Goal: Task Accomplishment & Management: Manage account settings

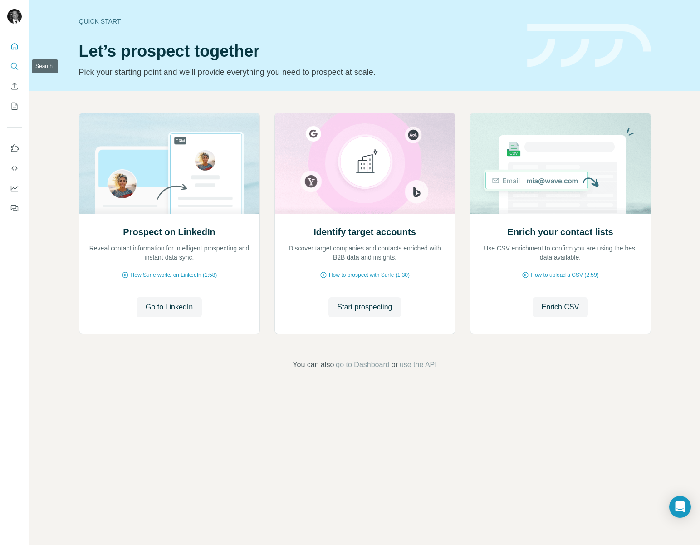
click at [15, 65] on icon "Search" at bounding box center [14, 66] width 9 height 9
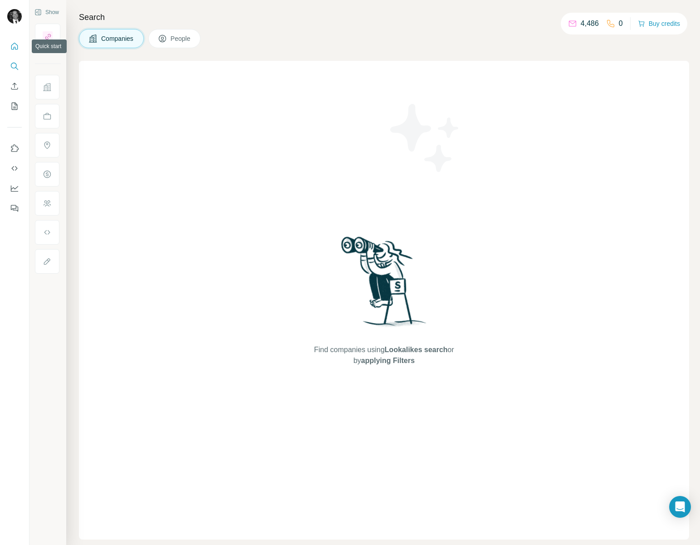
click at [11, 49] on icon "Quick start" at bounding box center [14, 46] width 9 height 9
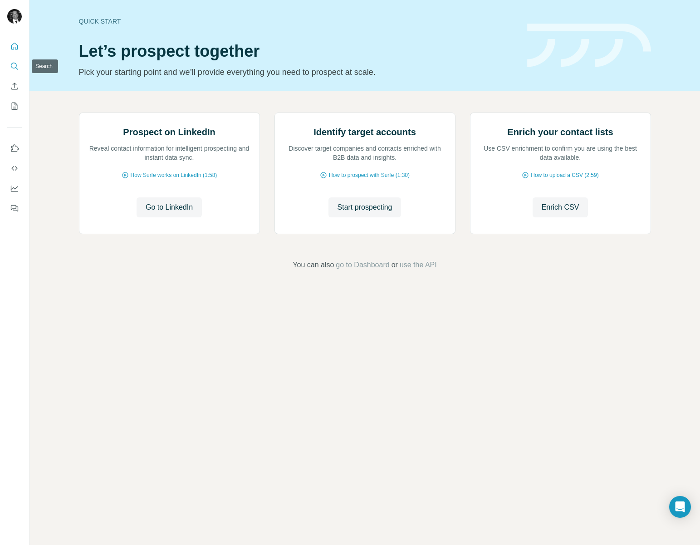
click at [10, 64] on icon "Search" at bounding box center [14, 66] width 9 height 9
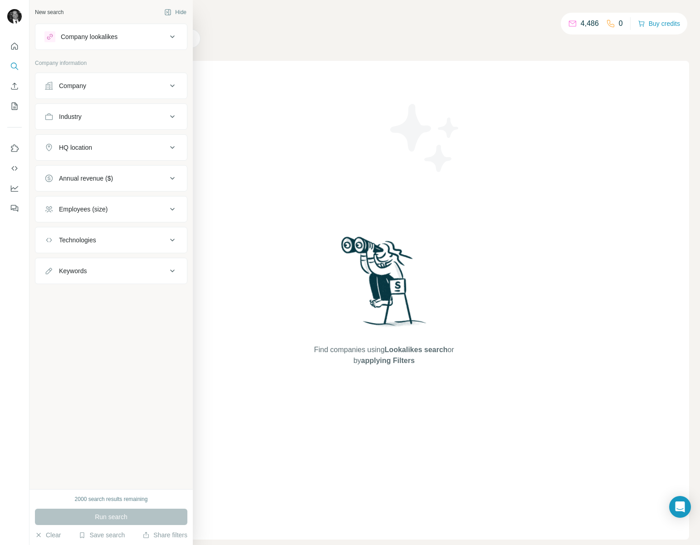
click at [171, 34] on icon at bounding box center [172, 36] width 11 height 11
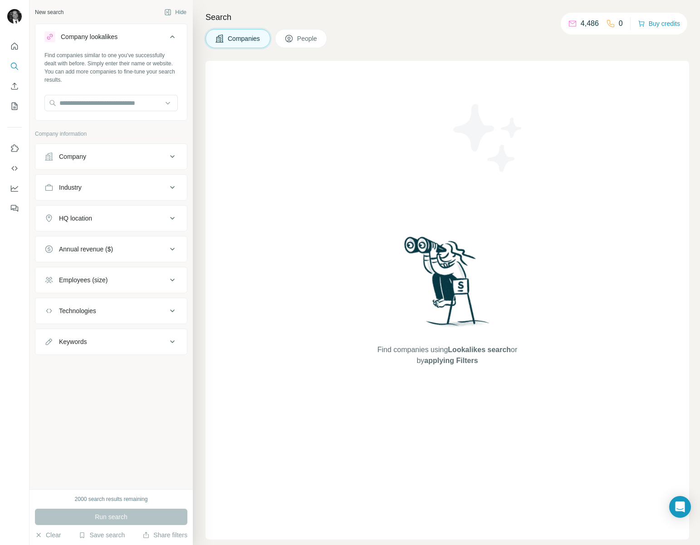
click at [171, 182] on icon at bounding box center [172, 187] width 11 height 11
click at [82, 96] on input "text" at bounding box center [110, 103] width 133 height 16
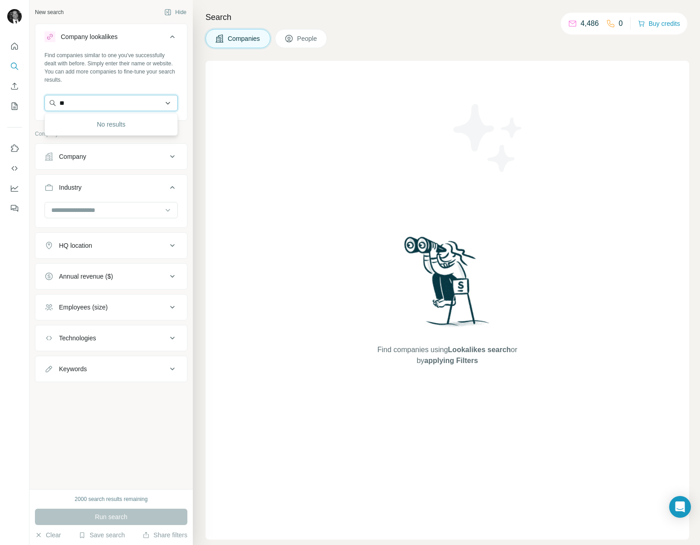
type input "*"
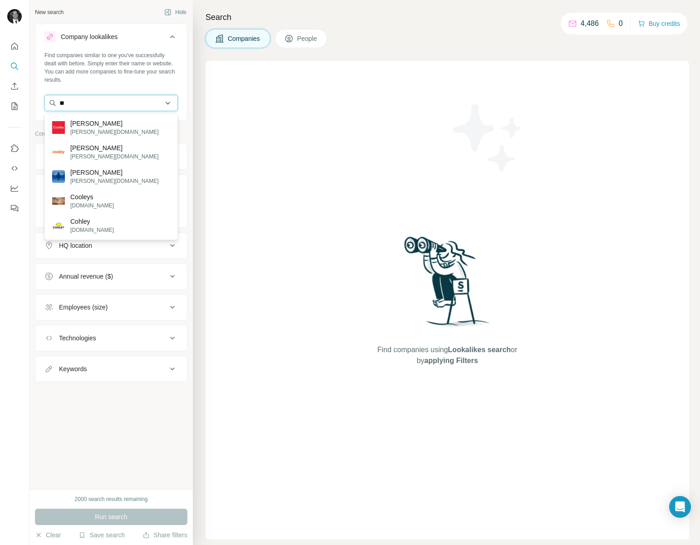
type input "*"
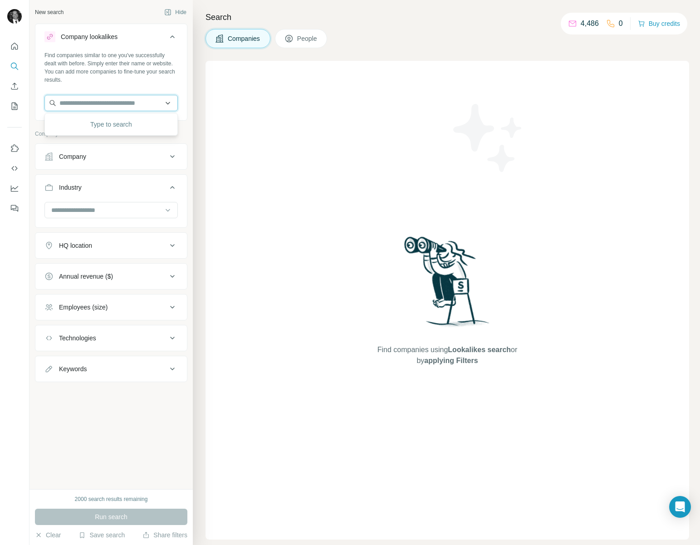
click at [133, 99] on input "text" at bounding box center [110, 103] width 133 height 16
paste input "**********"
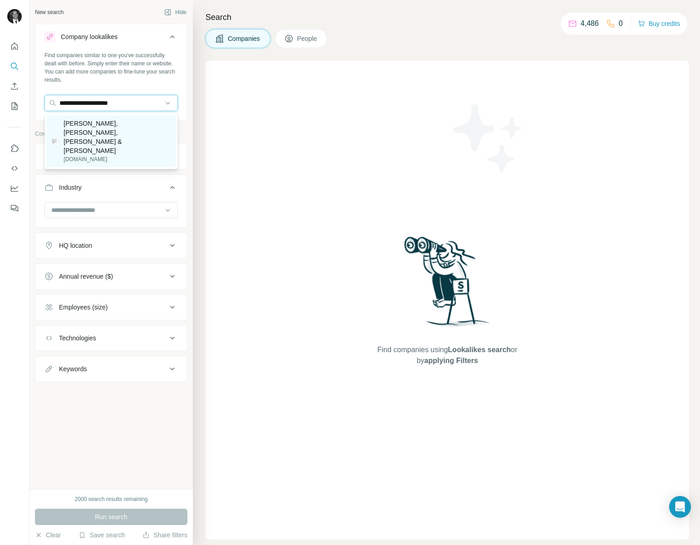
type input "**********"
click at [124, 126] on p "[PERSON_NAME], [PERSON_NAME], [PERSON_NAME] & [PERSON_NAME]" at bounding box center [117, 137] width 107 height 36
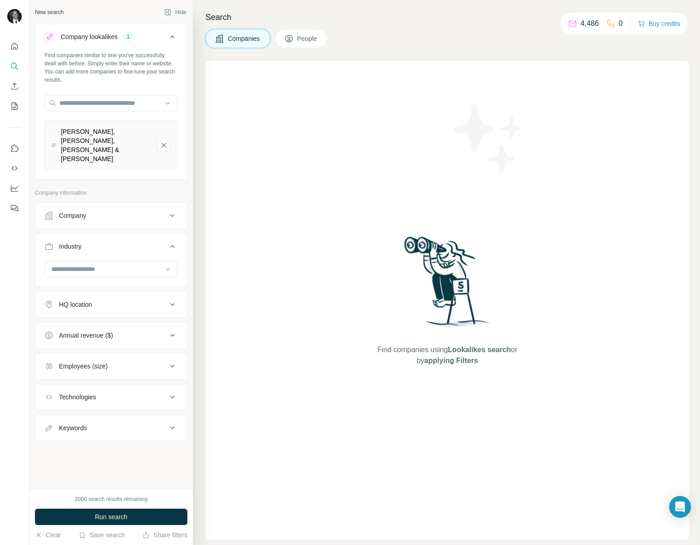
click at [149, 300] on div "HQ location" at bounding box center [105, 304] width 122 height 9
click at [122, 319] on input "text" at bounding box center [110, 327] width 133 height 16
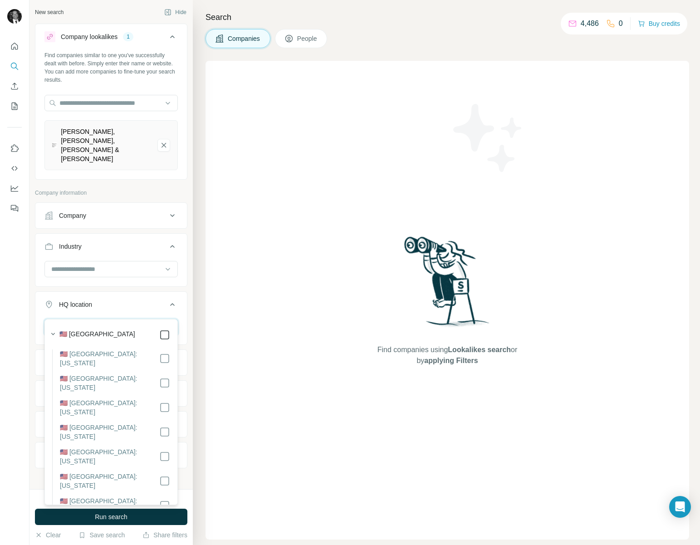
type input "********"
click at [23, 298] on div at bounding box center [14, 272] width 29 height 545
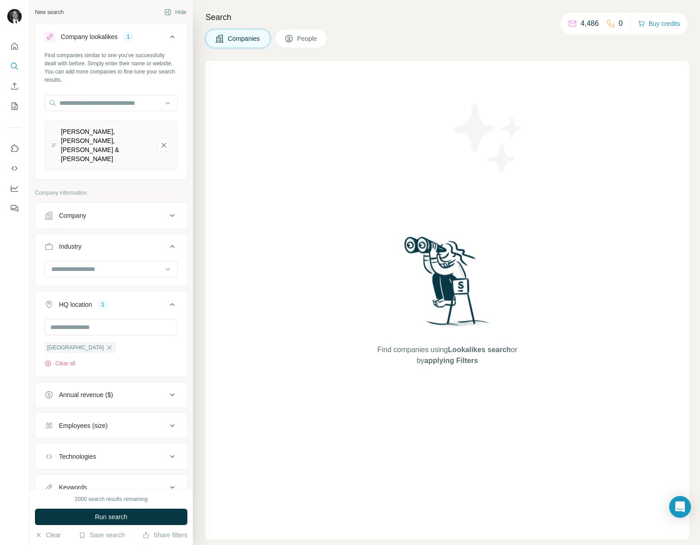
click at [179, 384] on button "Annual revenue ($)" at bounding box center [111, 395] width 152 height 22
click at [53, 476] on icon at bounding box center [49, 481] width 11 height 11
click at [80, 516] on button "Run search" at bounding box center [111, 517] width 152 height 16
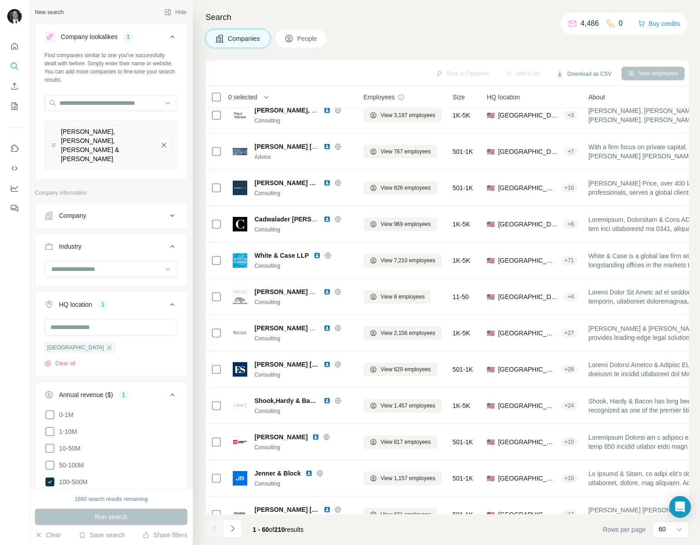
click at [305, 35] on span "People" at bounding box center [307, 38] width 21 height 9
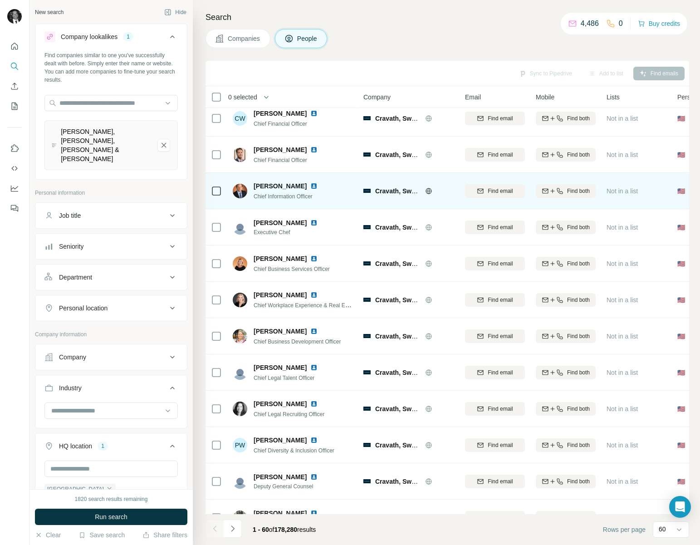
scroll to position [10, 0]
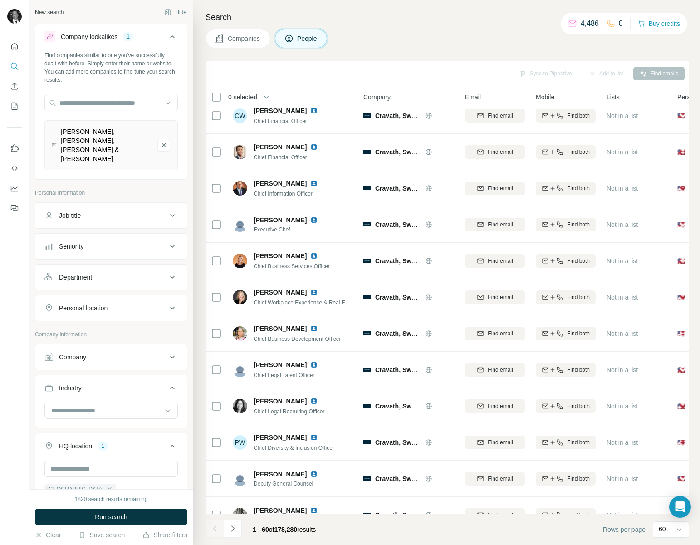
click at [168, 210] on icon at bounding box center [172, 215] width 11 height 11
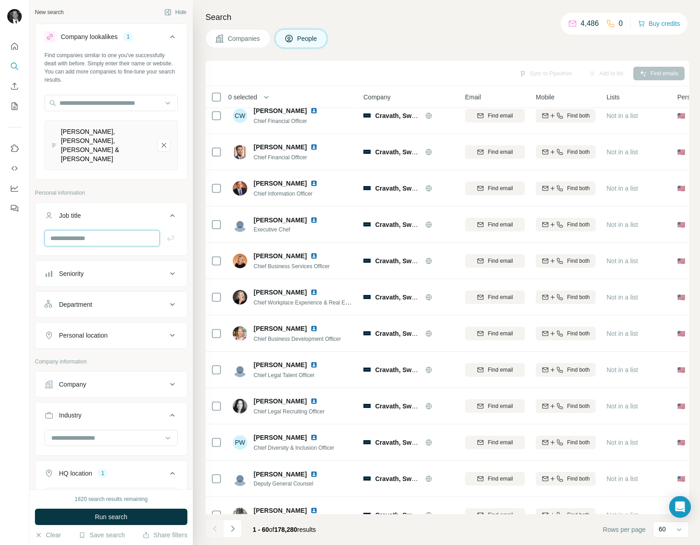
click at [100, 230] on input "text" at bounding box center [101, 238] width 115 height 16
type input "**********"
click at [171, 234] on icon "button" at bounding box center [170, 238] width 9 height 9
click at [107, 230] on input "text" at bounding box center [101, 238] width 115 height 16
type input "***"
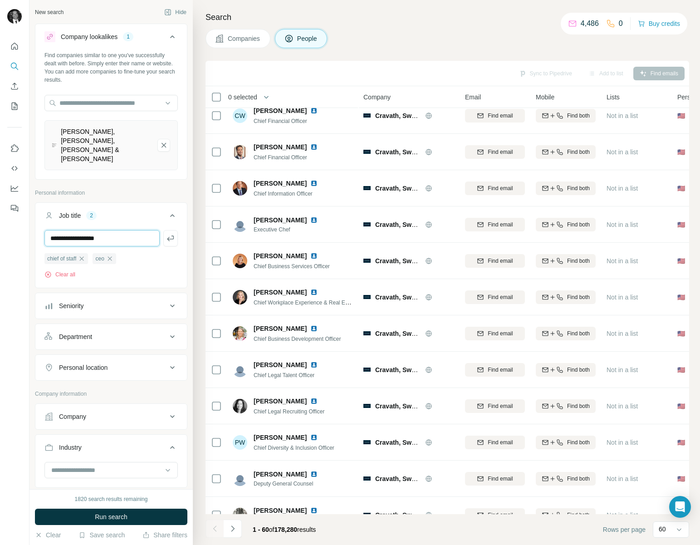
type input "**********"
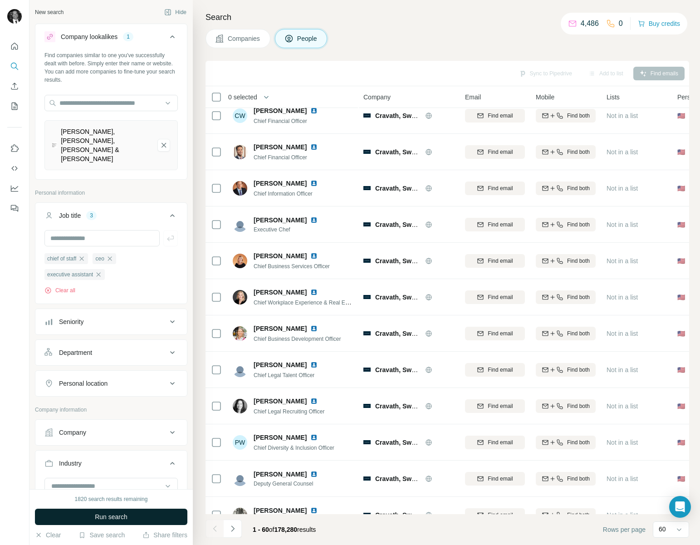
click at [108, 515] on span "Run search" at bounding box center [111, 516] width 33 height 9
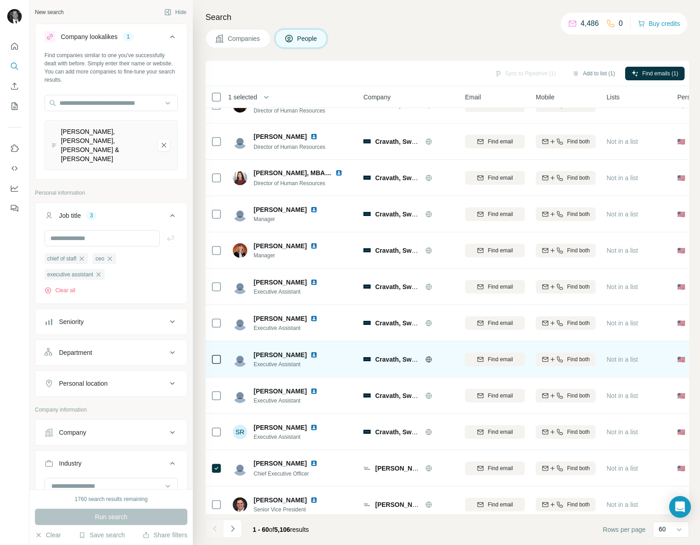
scroll to position [95, 0]
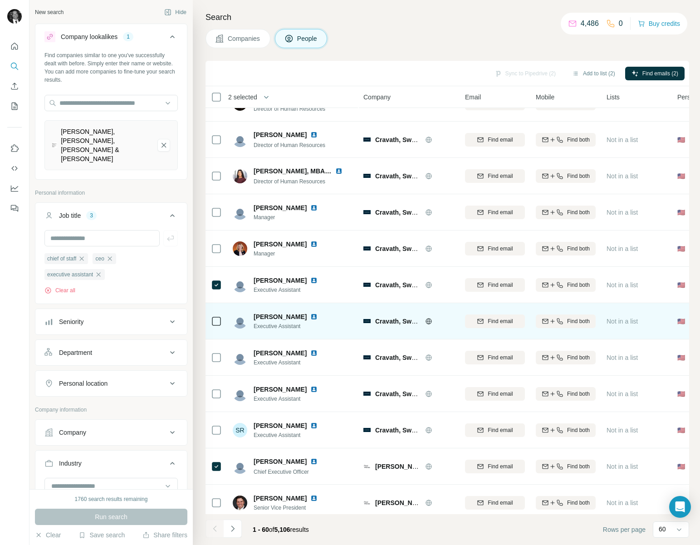
click at [217, 326] on icon at bounding box center [216, 321] width 11 height 11
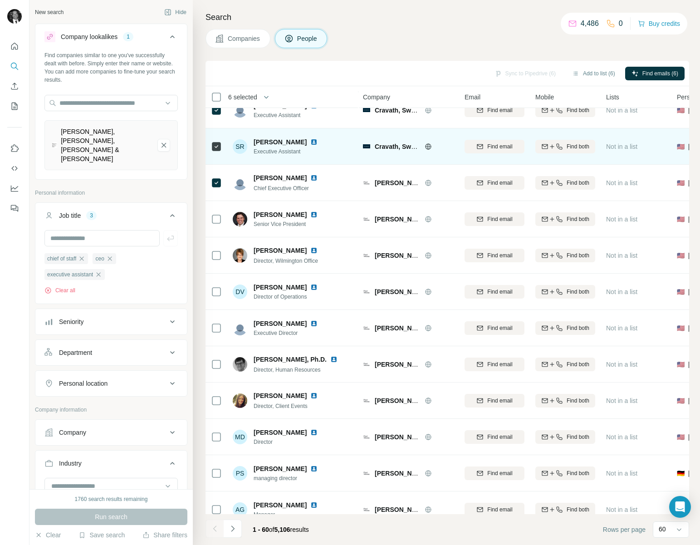
scroll to position [383, 0]
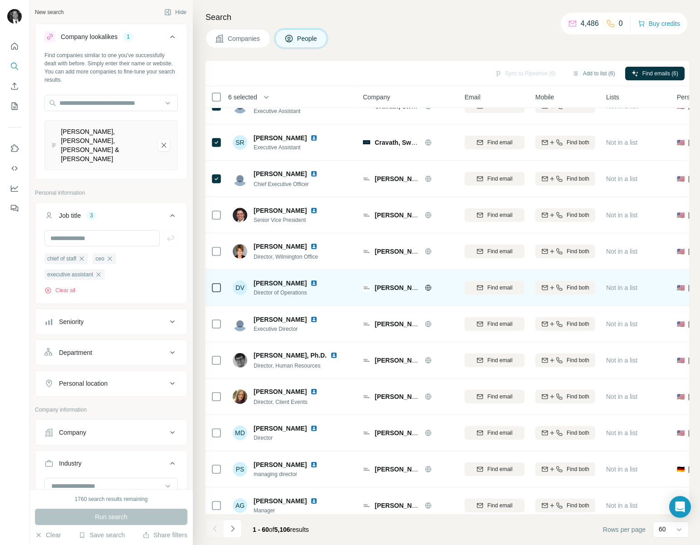
click at [211, 285] on icon at bounding box center [216, 287] width 11 height 11
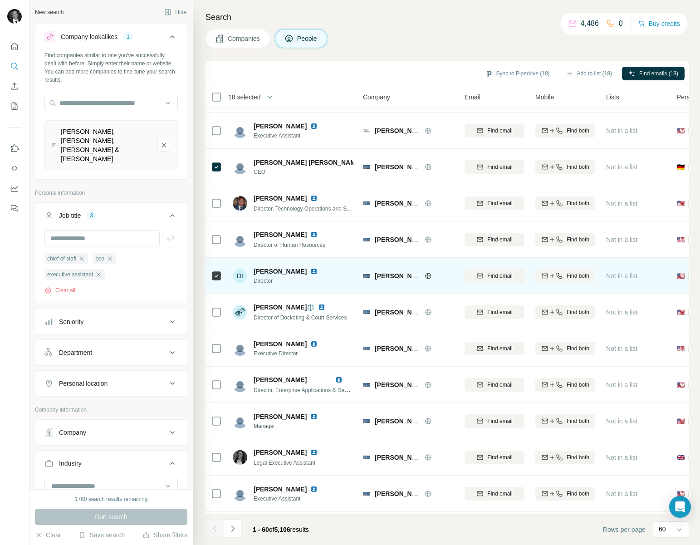
scroll to position [1160, 0]
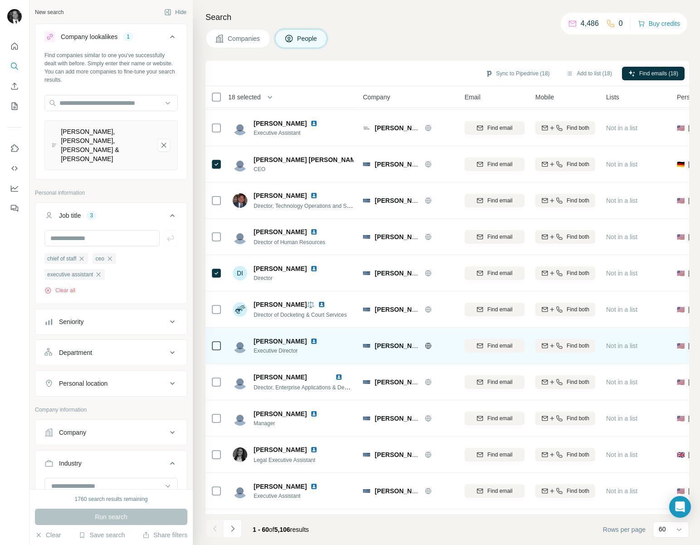
click at [216, 350] on icon at bounding box center [216, 345] width 11 height 11
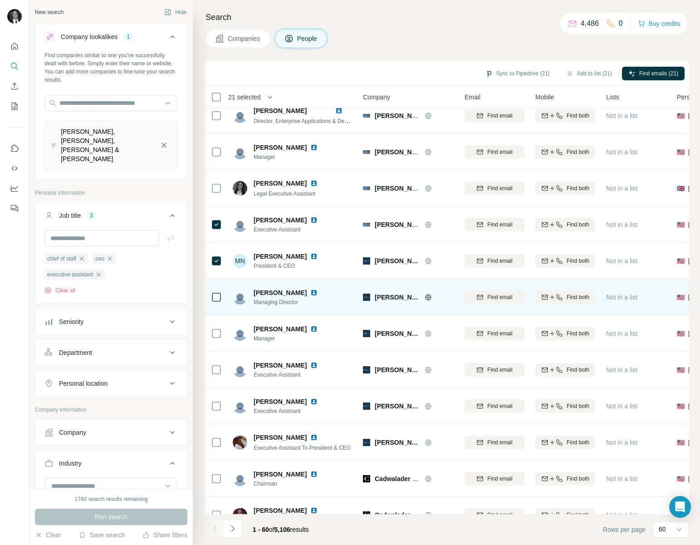
scroll to position [1428, 0]
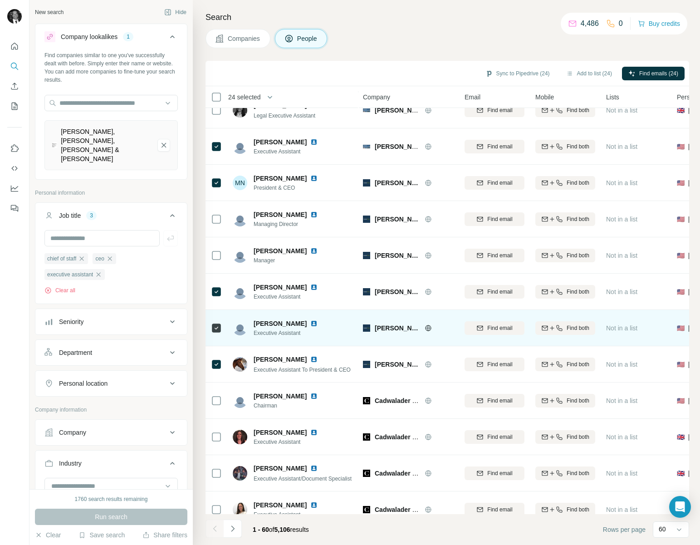
click at [216, 406] on icon at bounding box center [216, 400] width 11 height 11
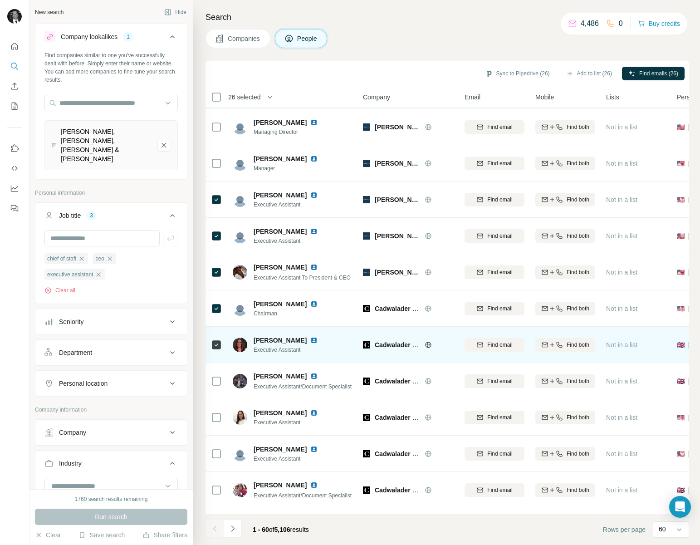
scroll to position [1607, 0]
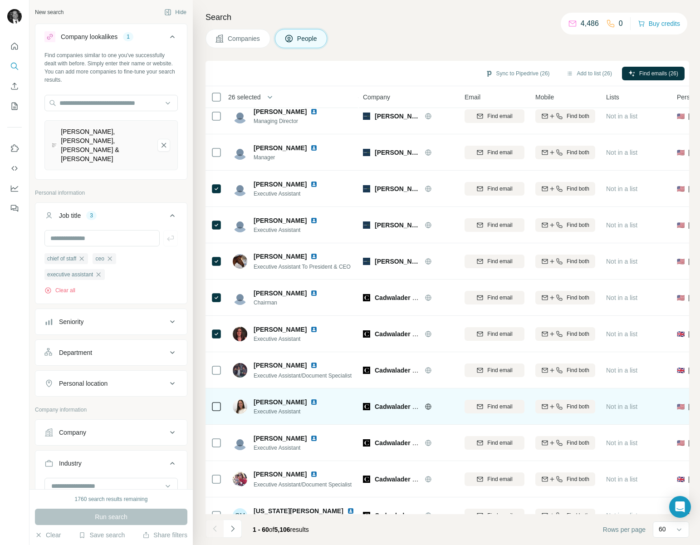
click at [212, 411] on icon at bounding box center [216, 406] width 11 height 11
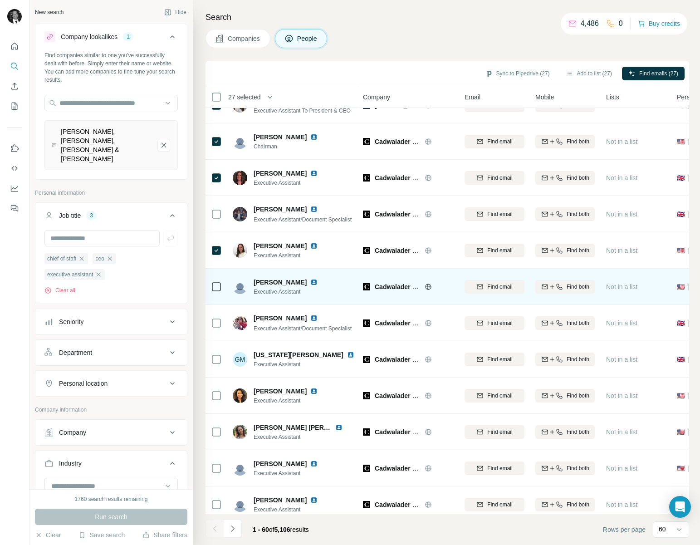
scroll to position [1772, 0]
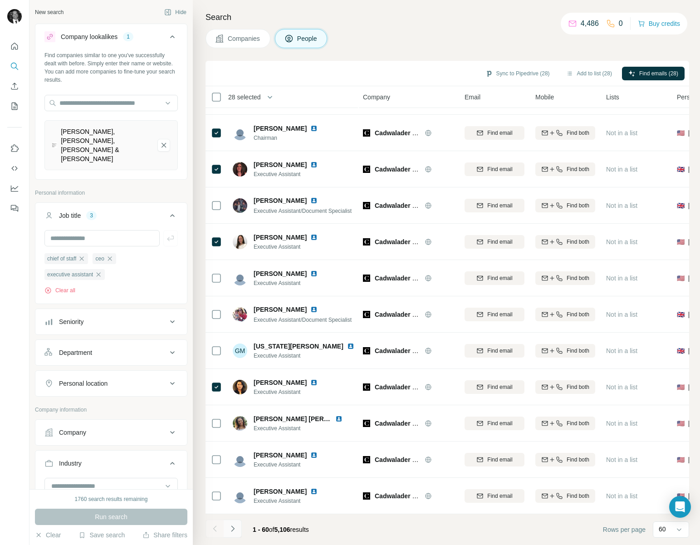
click at [234, 530] on icon "Navigate to next page" at bounding box center [232, 528] width 9 height 9
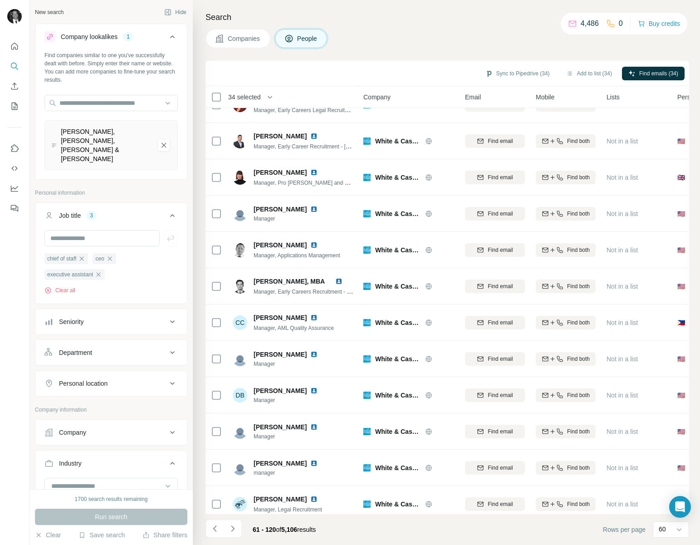
scroll to position [1772, 0]
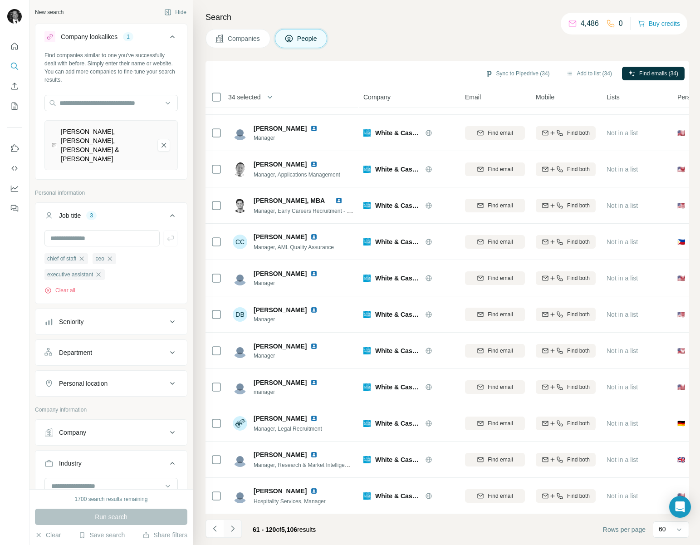
click at [234, 532] on icon "Navigate to next page" at bounding box center [232, 528] width 9 height 9
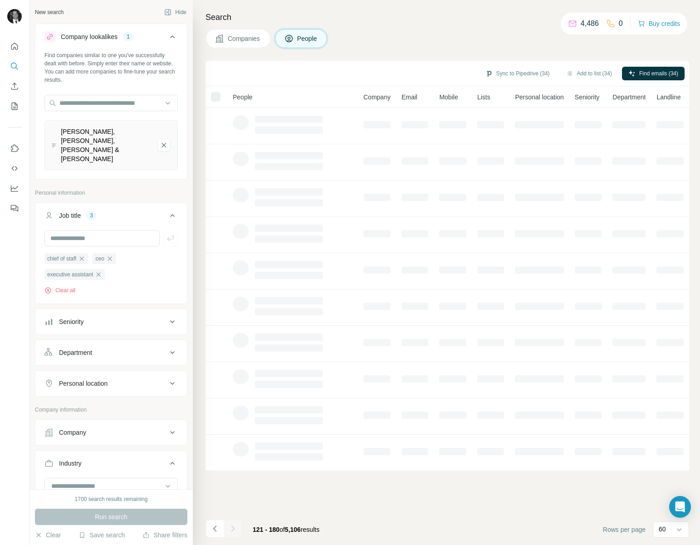
scroll to position [0, 0]
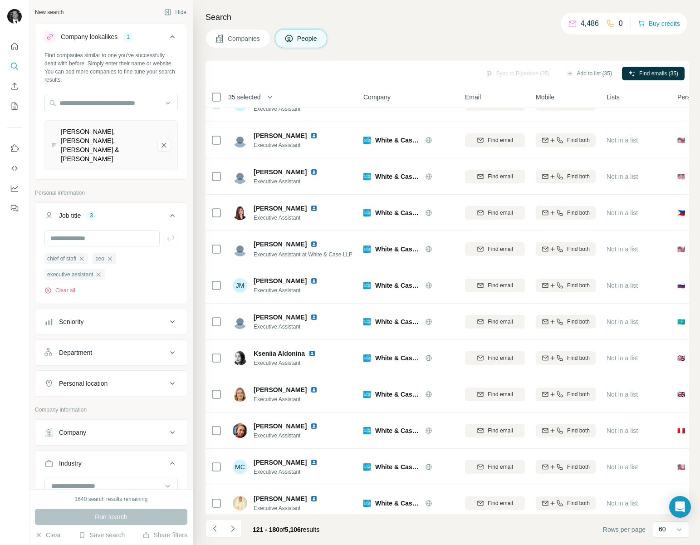
scroll to position [1772, 0]
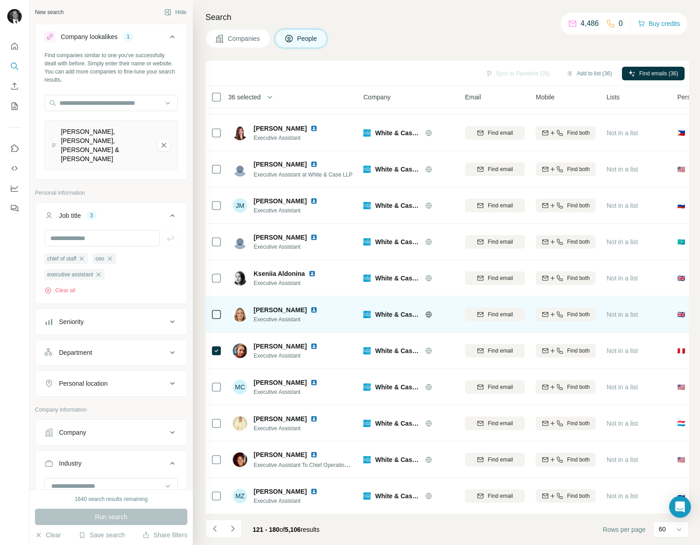
click at [216, 309] on icon at bounding box center [216, 314] width 11 height 11
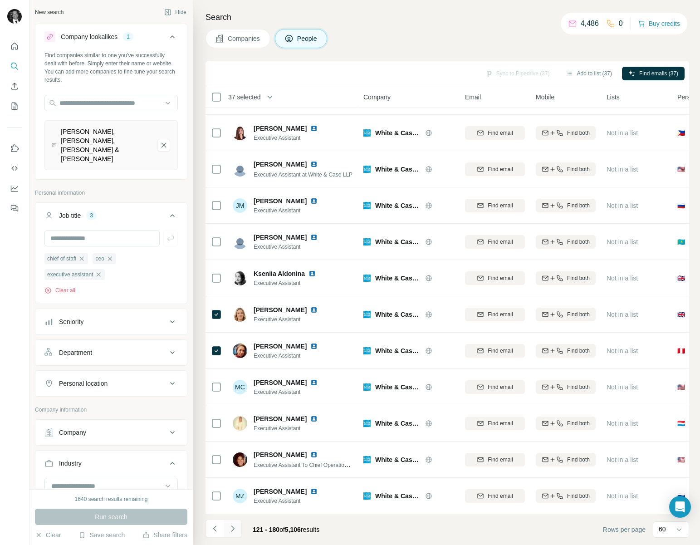
click at [235, 528] on icon "Navigate to next page" at bounding box center [232, 528] width 9 height 9
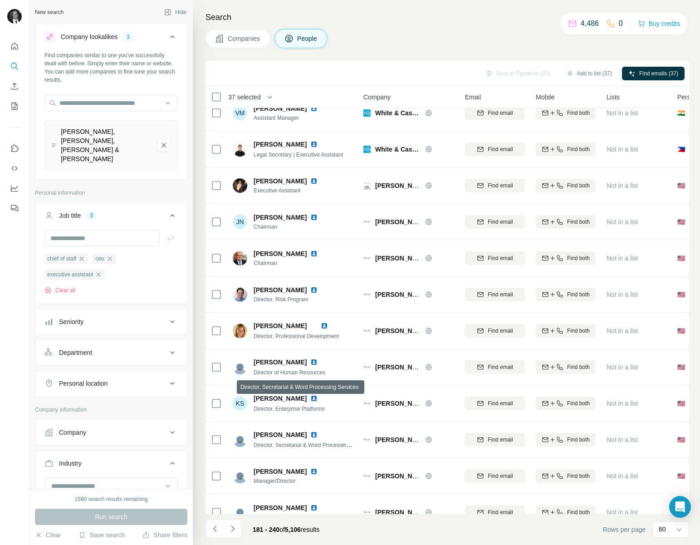
scroll to position [480, 0]
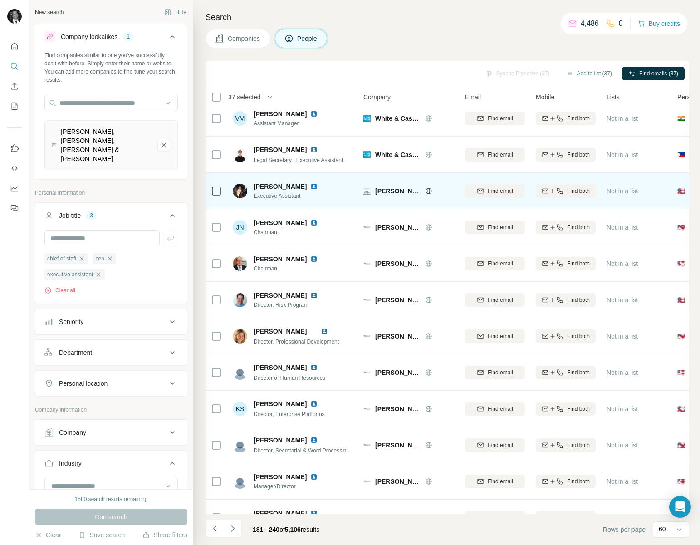
click at [211, 190] on icon at bounding box center [216, 191] width 11 height 11
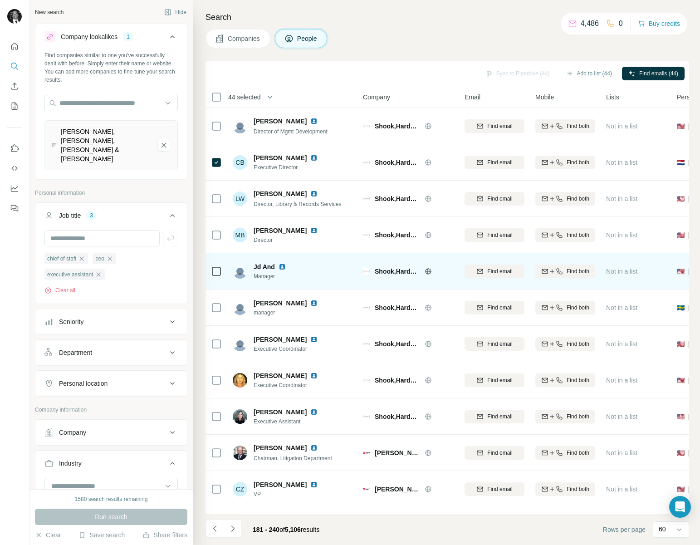
scroll to position [1640, 0]
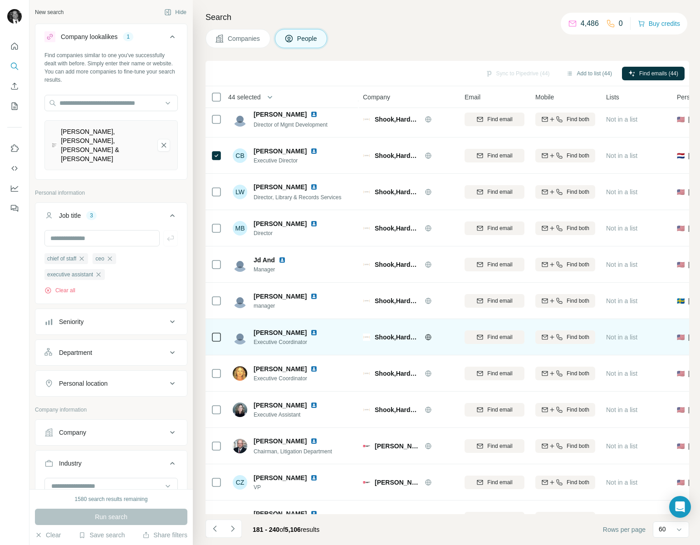
click at [222, 335] on td at bounding box center [217, 337] width 22 height 36
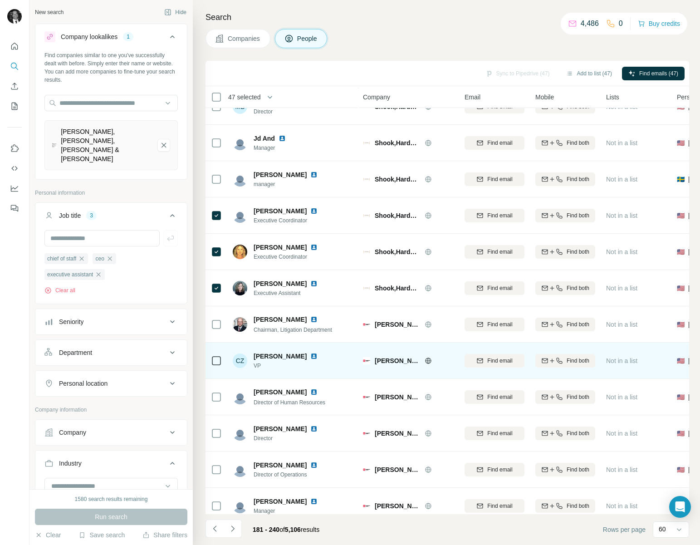
scroll to position [1772, 0]
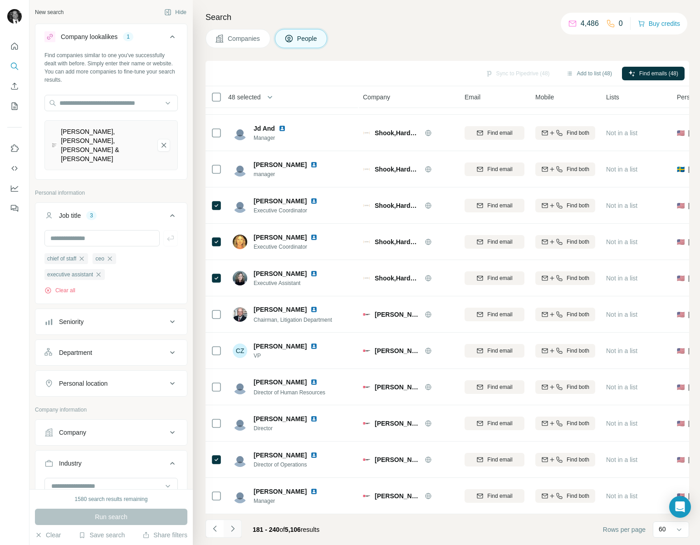
click at [235, 528] on icon "Navigate to next page" at bounding box center [232, 528] width 9 height 9
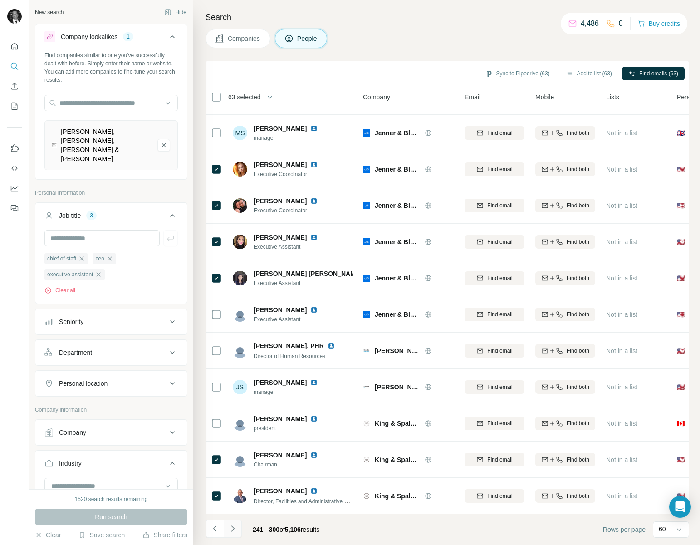
click at [236, 529] on icon "Navigate to next page" at bounding box center [232, 528] width 9 height 9
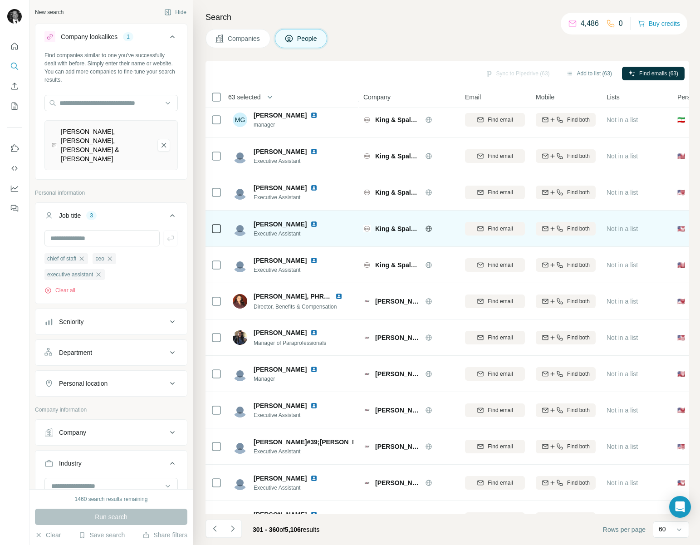
scroll to position [116, 0]
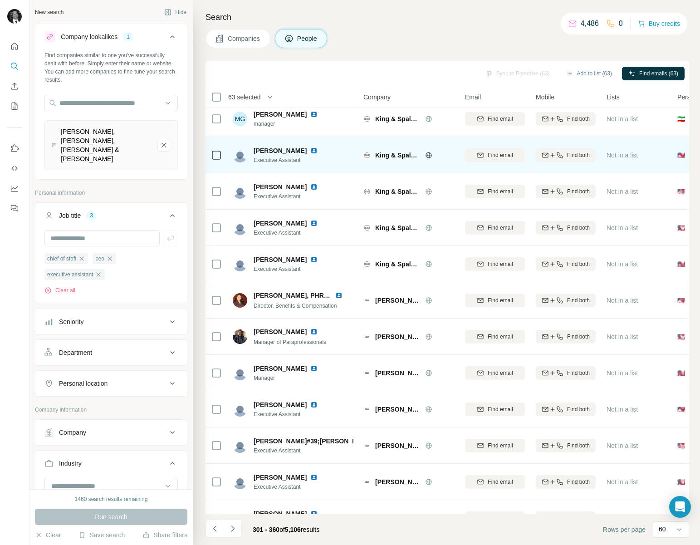
click at [211, 156] on icon at bounding box center [216, 155] width 11 height 11
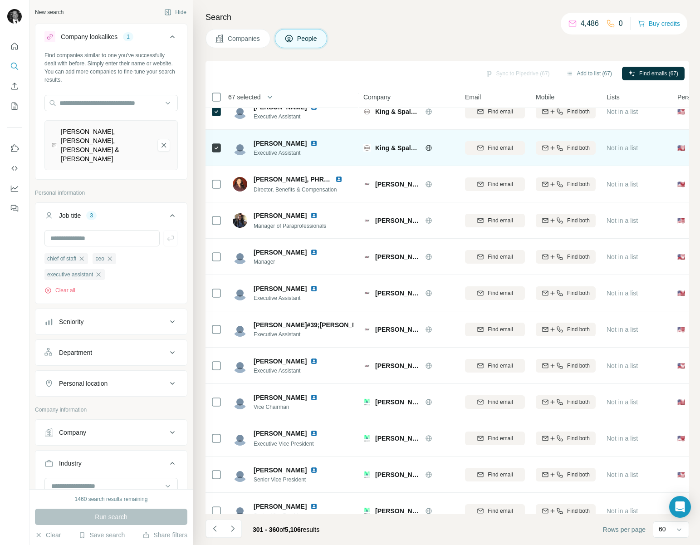
scroll to position [234, 0]
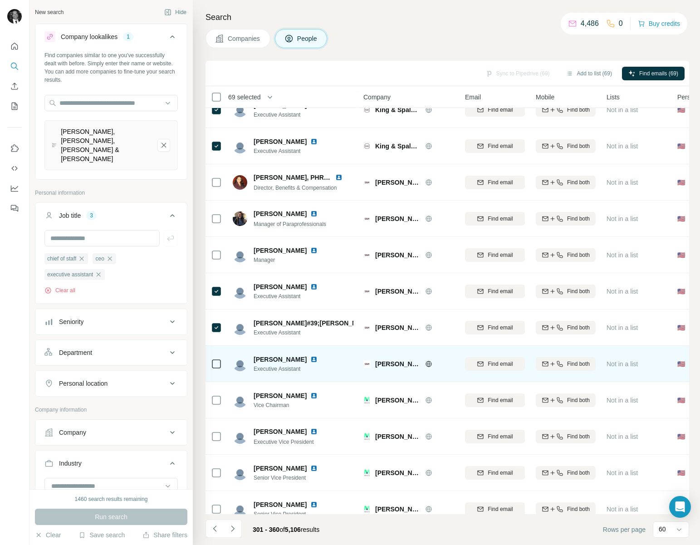
click at [222, 365] on td at bounding box center [217, 364] width 22 height 36
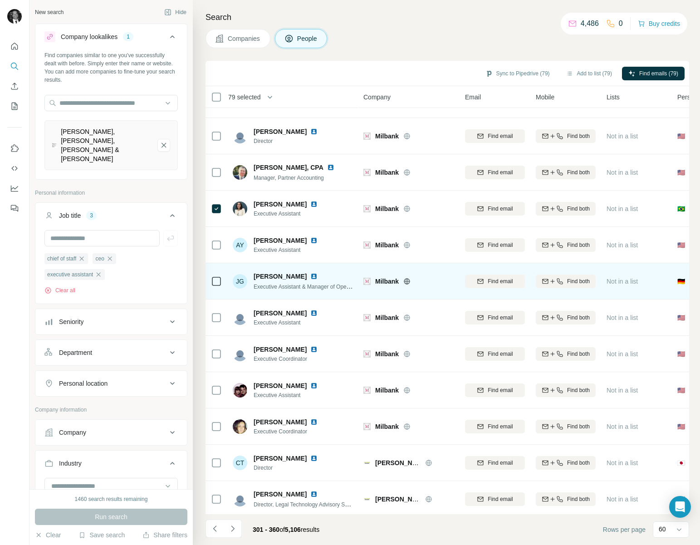
scroll to position [1334, 0]
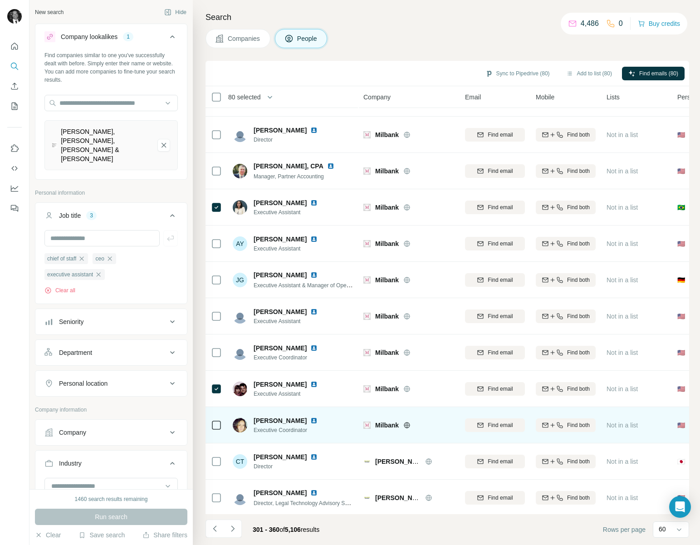
click at [224, 425] on td at bounding box center [217, 425] width 22 height 36
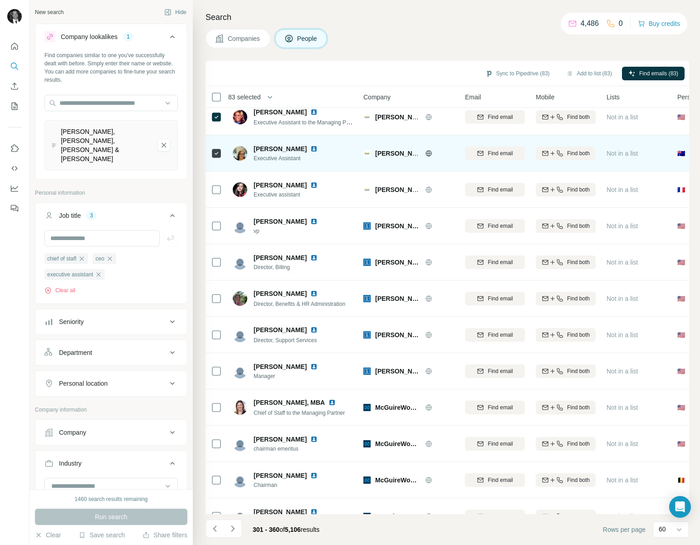
scroll to position [1772, 0]
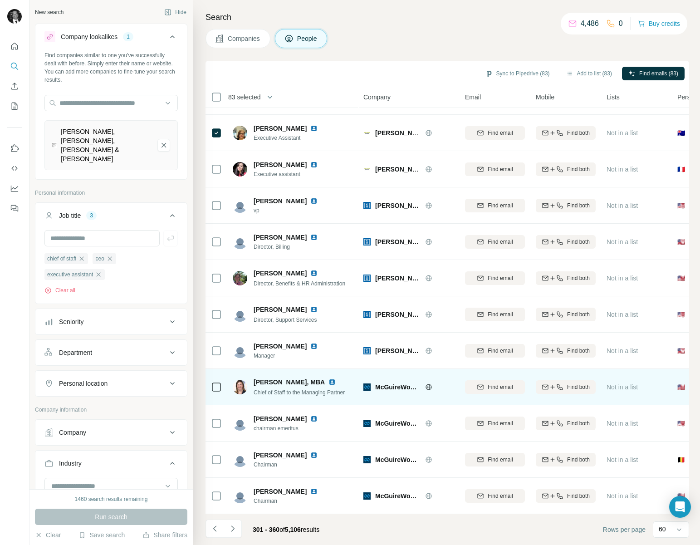
click at [221, 385] on icon at bounding box center [216, 387] width 11 height 11
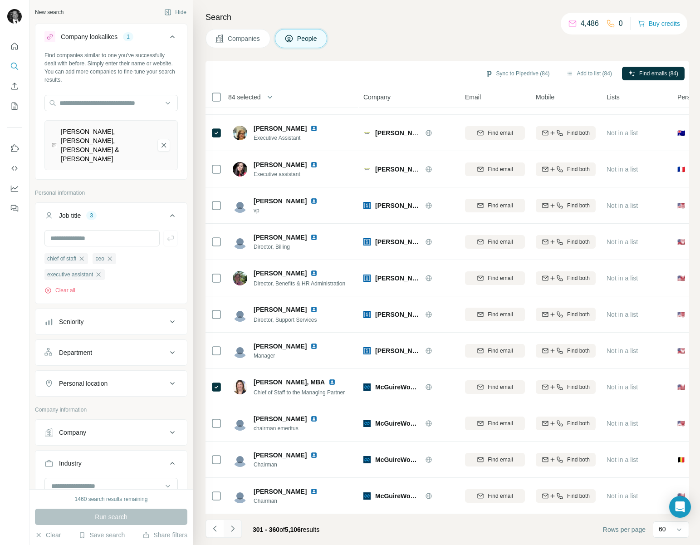
click at [235, 526] on icon "Navigate to next page" at bounding box center [232, 528] width 9 height 9
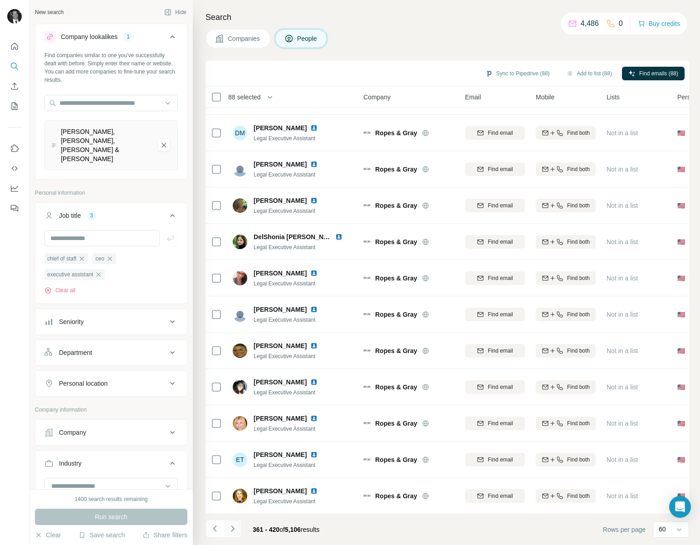
click at [238, 524] on button "Navigate to next page" at bounding box center [233, 528] width 18 height 18
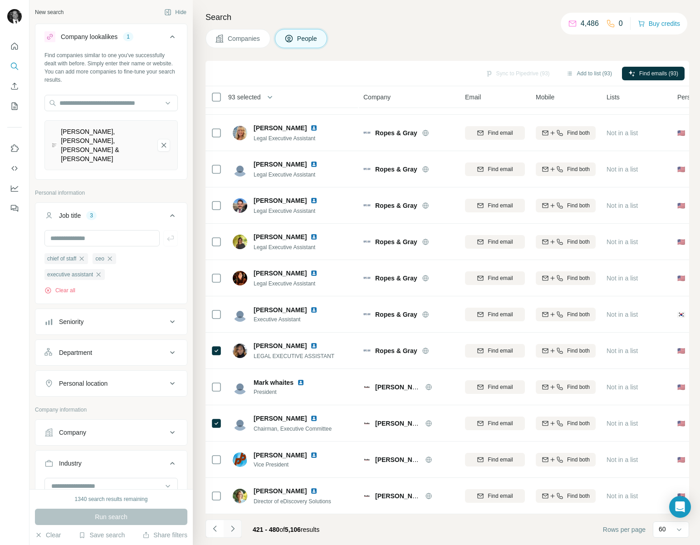
click at [235, 528] on icon "Navigate to next page" at bounding box center [232, 528] width 9 height 9
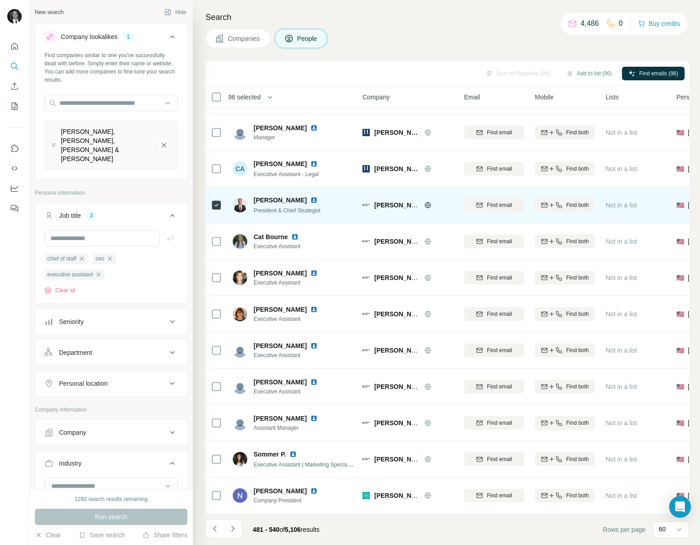
scroll to position [249, 1]
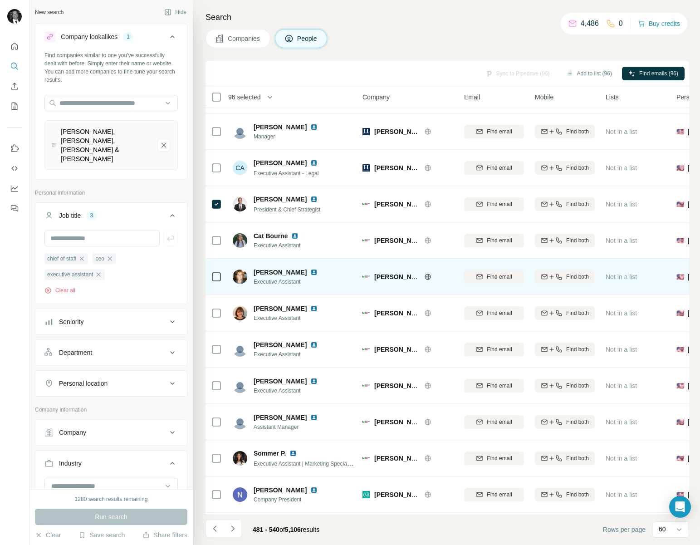
click at [218, 269] on div at bounding box center [216, 276] width 11 height 25
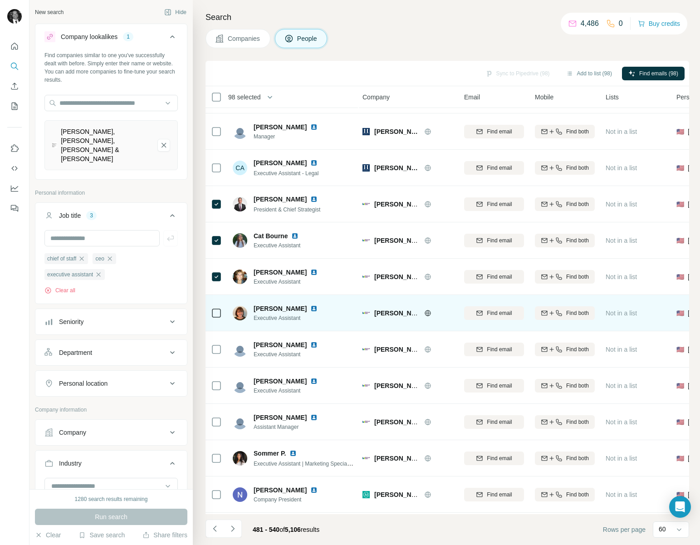
click at [219, 318] on icon at bounding box center [216, 313] width 11 height 11
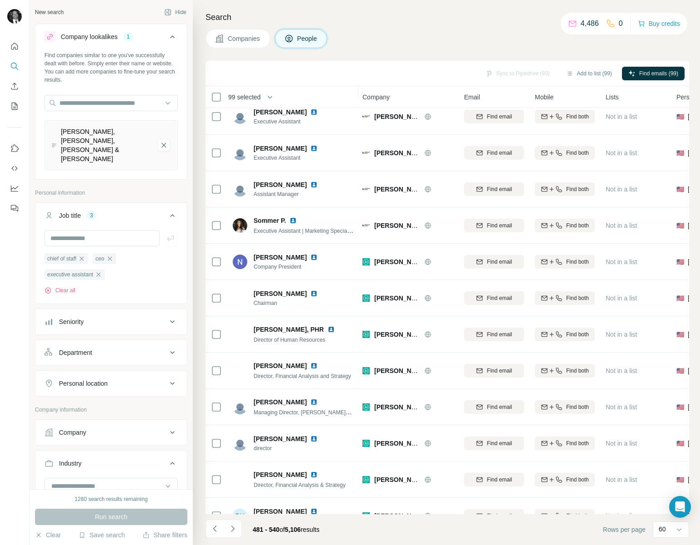
scroll to position [482, 1]
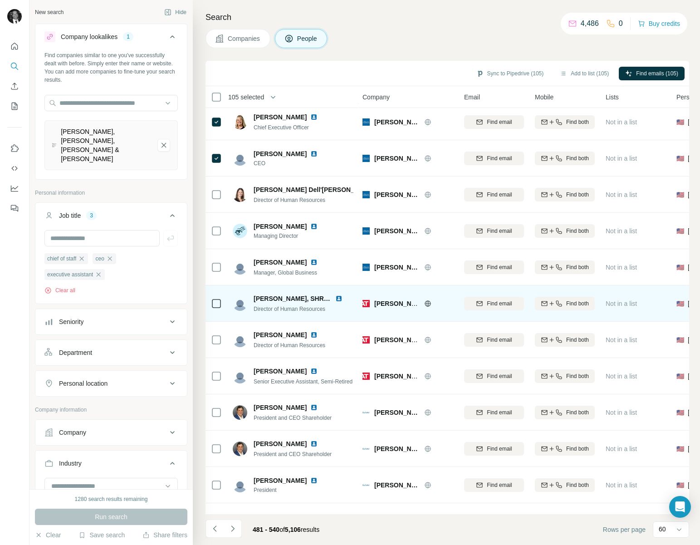
scroll to position [1772, 1]
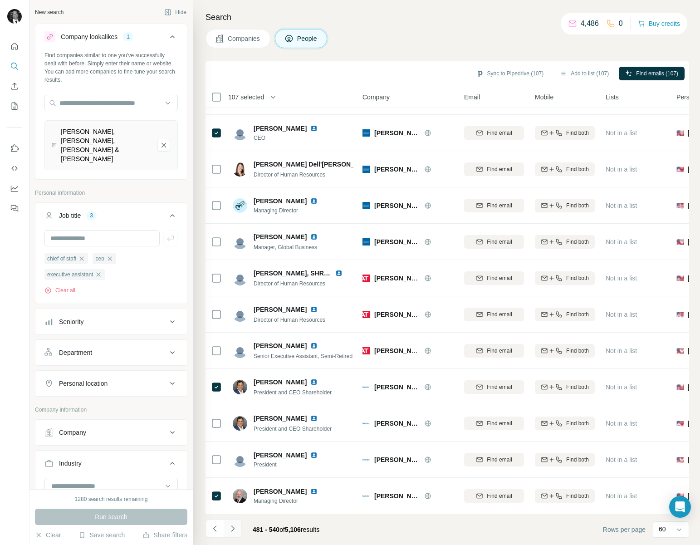
click at [235, 529] on icon "Navigate to next page" at bounding box center [232, 528] width 9 height 9
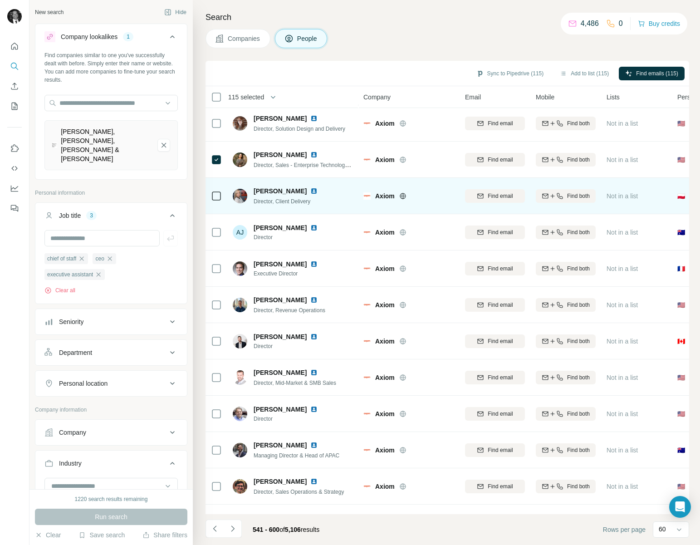
scroll to position [1772, 0]
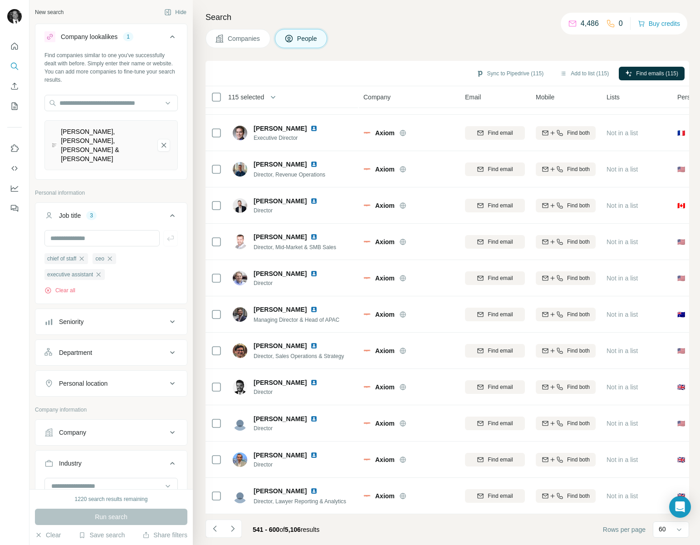
click at [235, 526] on icon "Navigate to next page" at bounding box center [232, 528] width 9 height 9
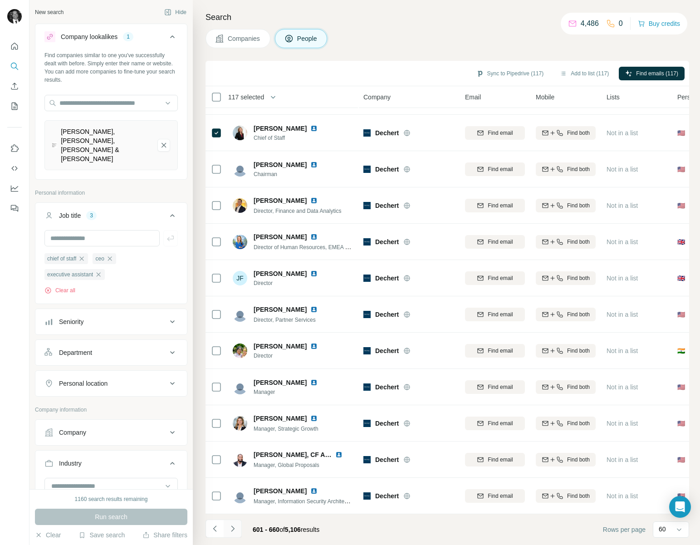
click at [235, 529] on icon "Navigate to next page" at bounding box center [232, 528] width 9 height 9
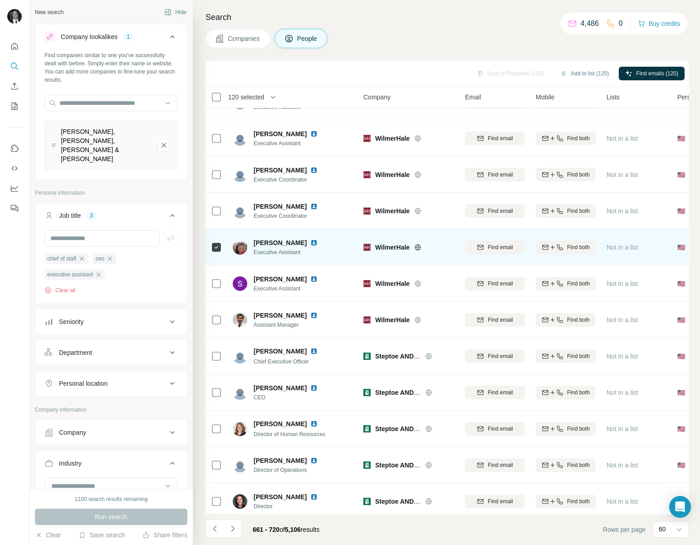
scroll to position [1557, 0]
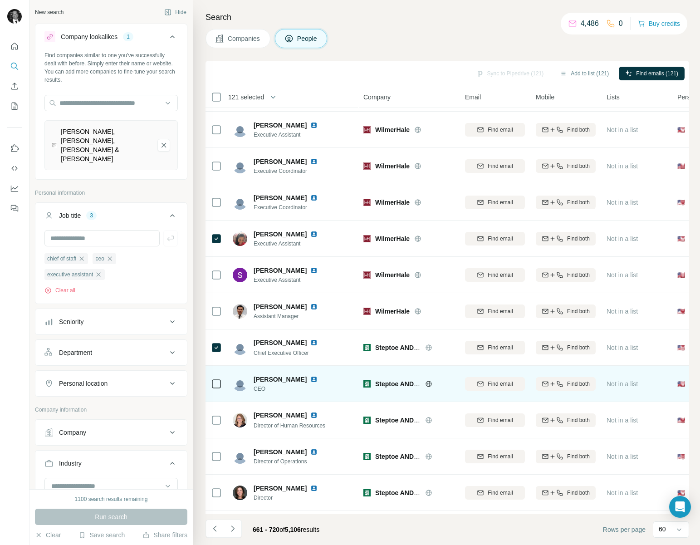
click at [215, 388] on icon at bounding box center [216, 383] width 11 height 11
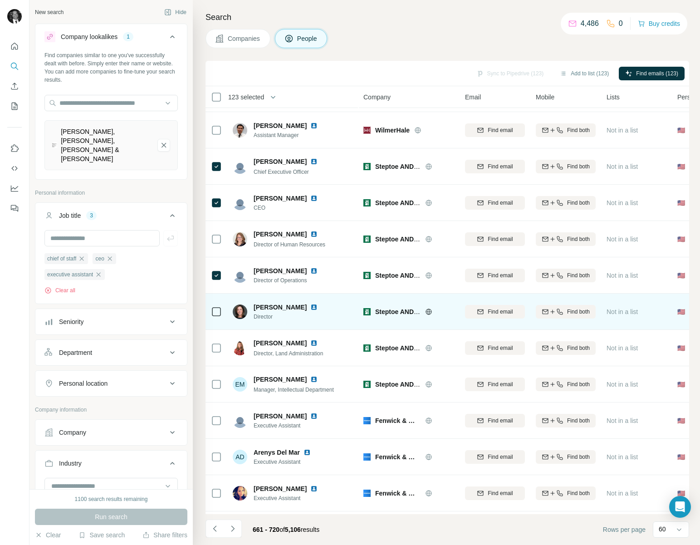
scroll to position [1772, 0]
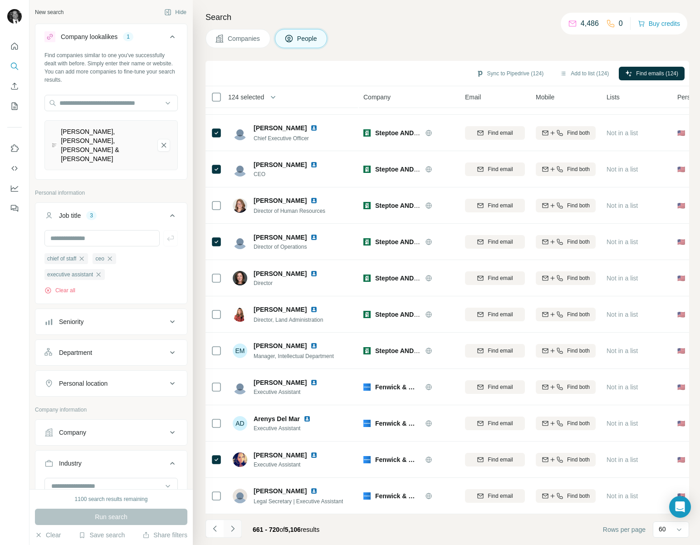
click at [235, 529] on icon "Navigate to next page" at bounding box center [232, 528] width 9 height 9
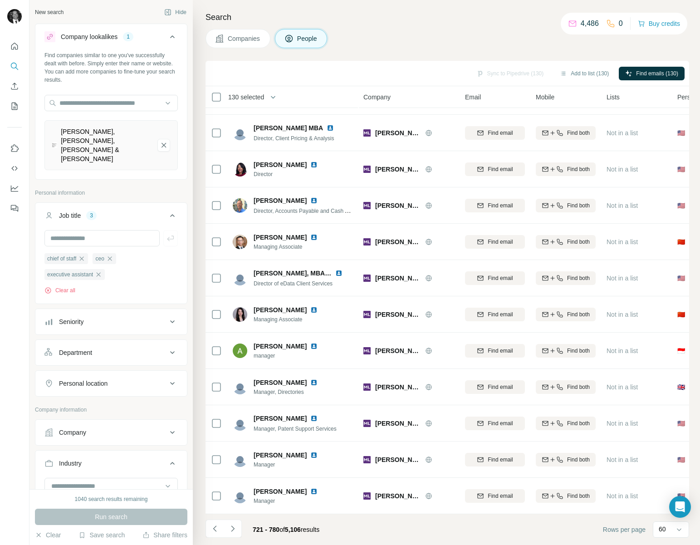
click at [235, 528] on icon "Navigate to next page" at bounding box center [232, 528] width 9 height 9
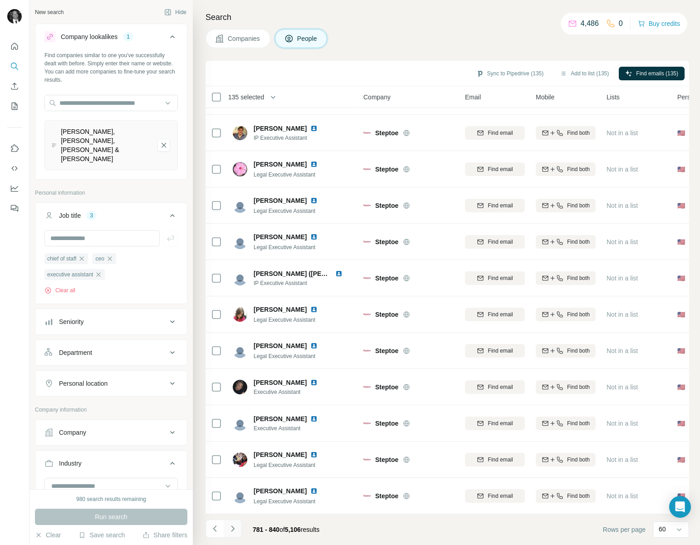
click at [231, 528] on icon "Navigate to next page" at bounding box center [232, 528] width 9 height 9
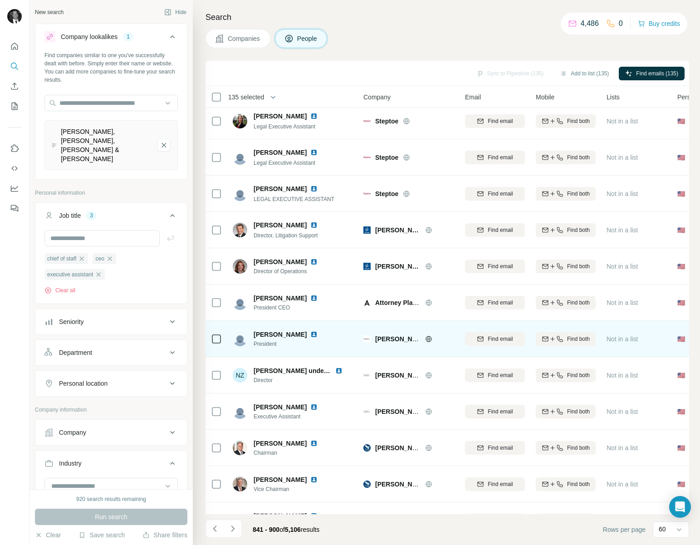
scroll to position [116, 0]
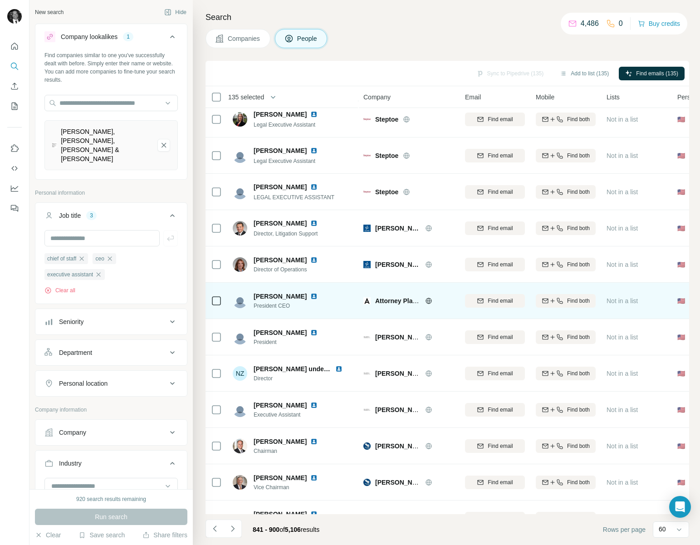
click at [221, 299] on icon at bounding box center [216, 300] width 11 height 11
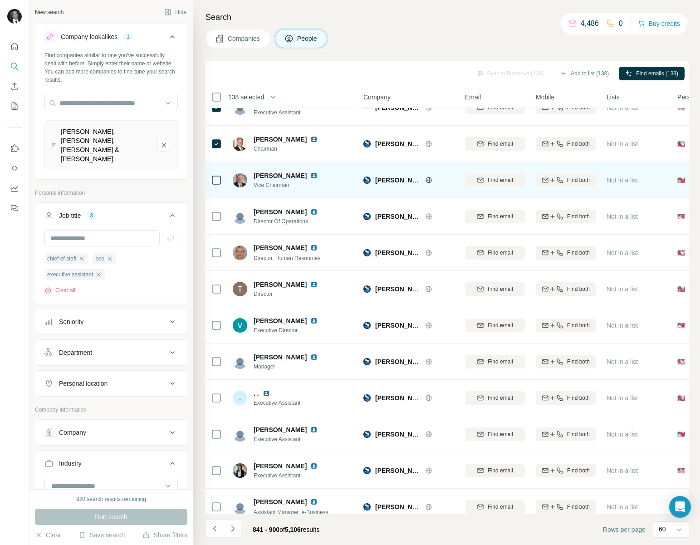
scroll to position [425, 0]
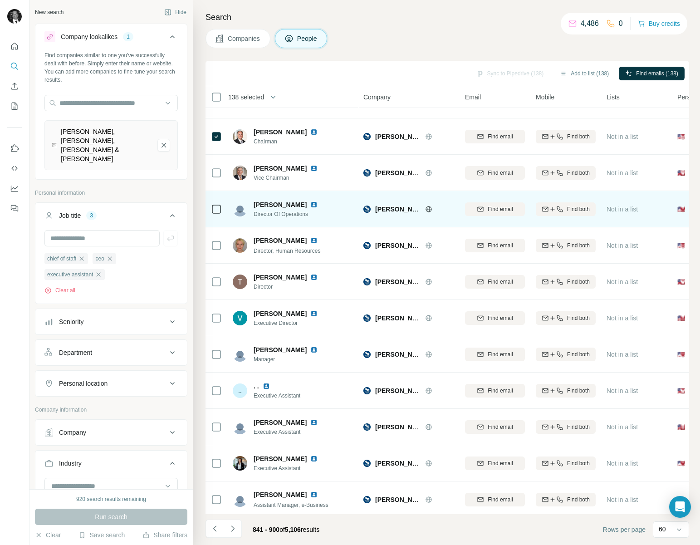
click at [214, 204] on icon at bounding box center [216, 209] width 11 height 11
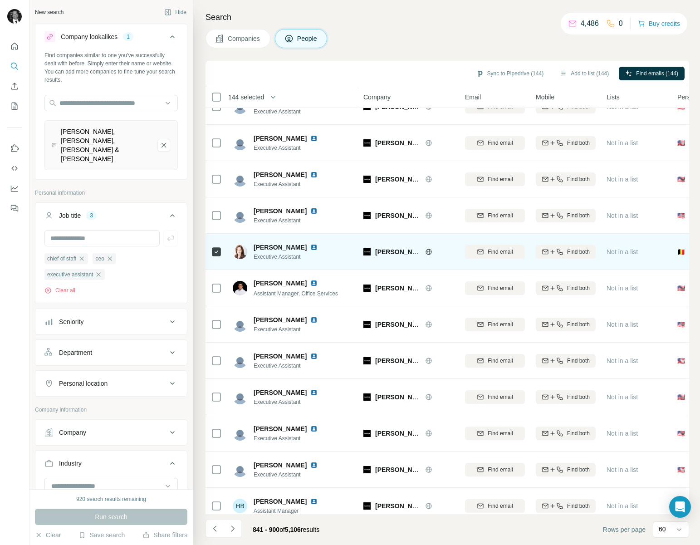
scroll to position [1772, 0]
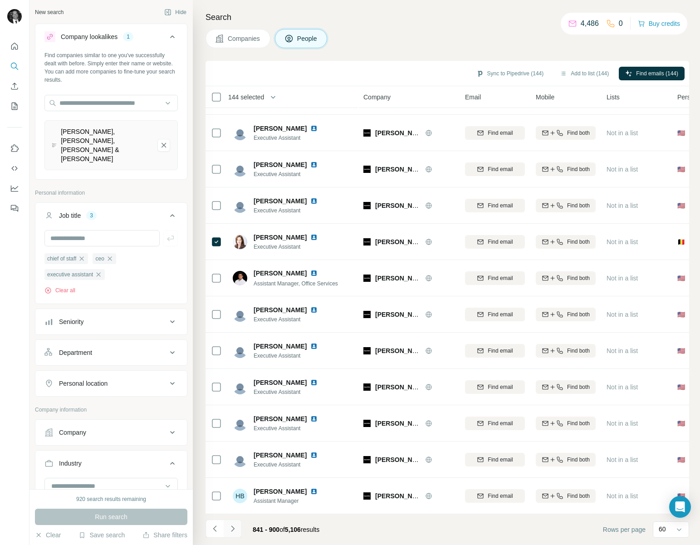
click at [235, 529] on icon "Navigate to next page" at bounding box center [232, 528] width 9 height 9
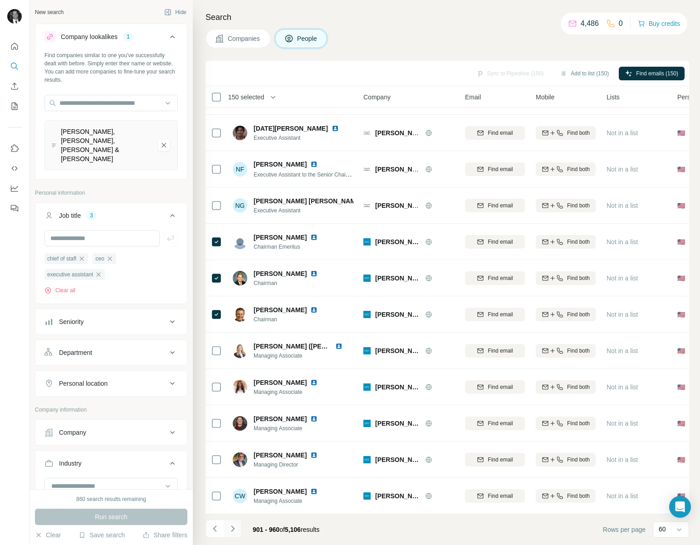
click at [230, 531] on icon "Navigate to next page" at bounding box center [232, 528] width 9 height 9
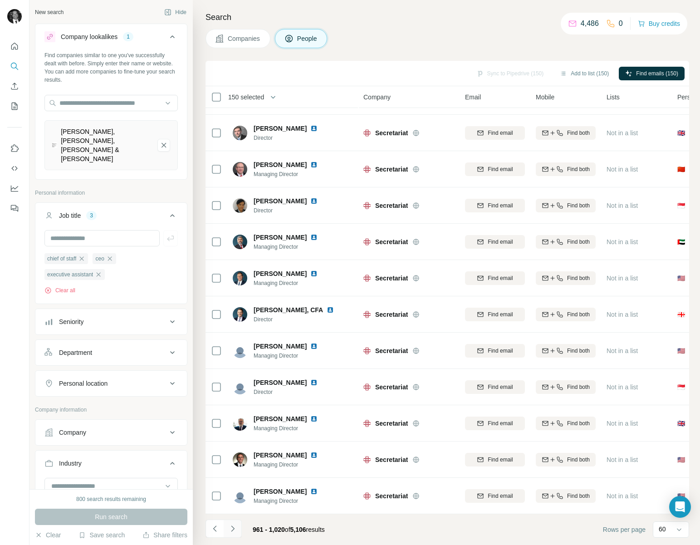
click at [235, 531] on icon "Navigate to next page" at bounding box center [232, 528] width 9 height 9
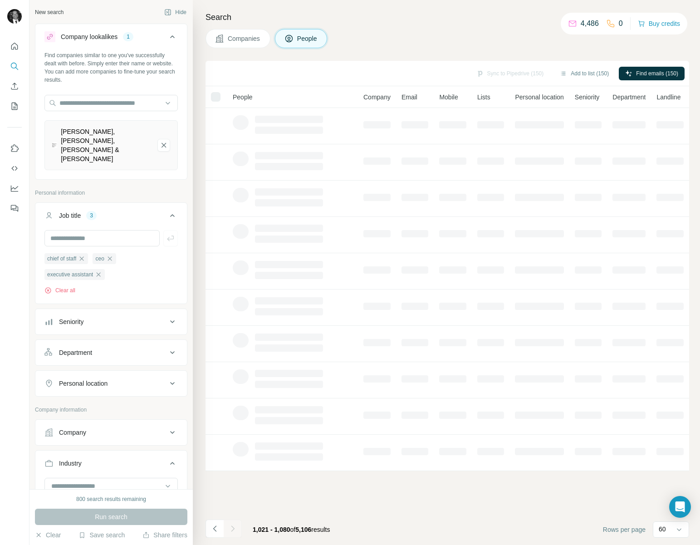
scroll to position [0, 0]
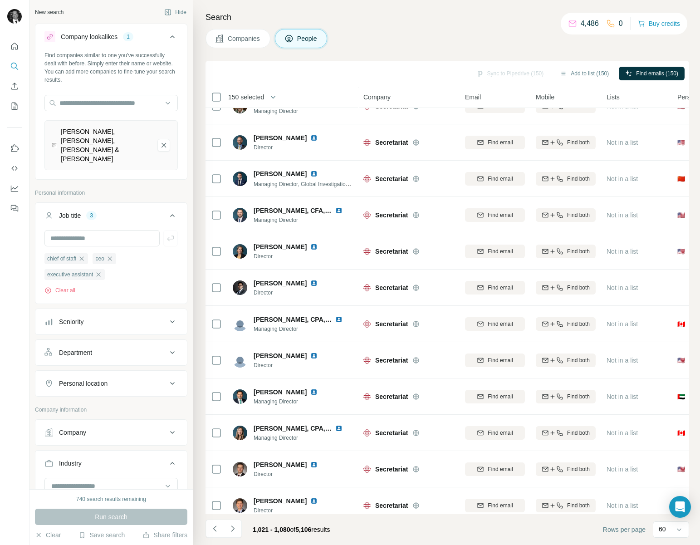
scroll to position [1772, 0]
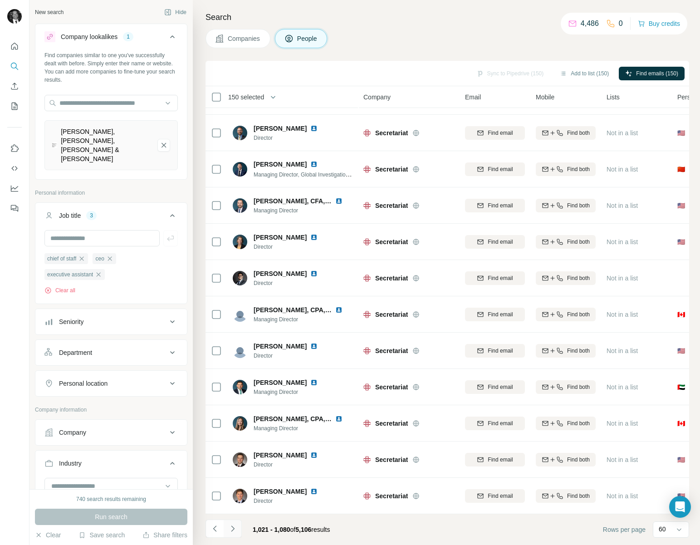
click at [230, 534] on button "Navigate to next page" at bounding box center [233, 528] width 18 height 18
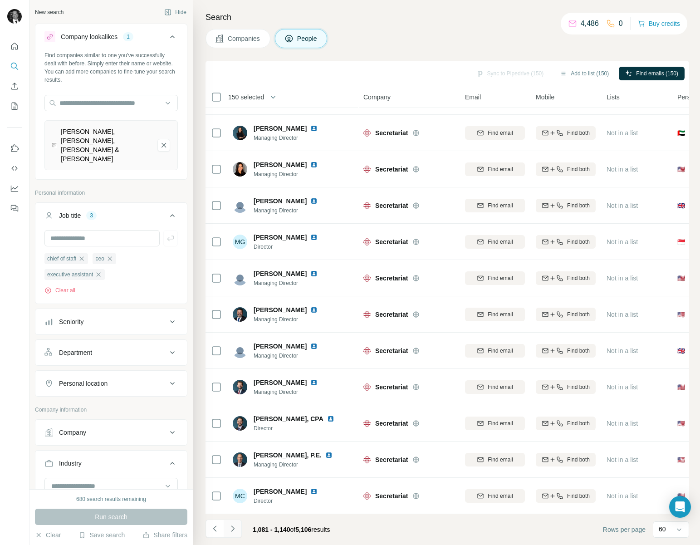
click at [234, 528] on icon "Navigate to next page" at bounding box center [232, 528] width 9 height 9
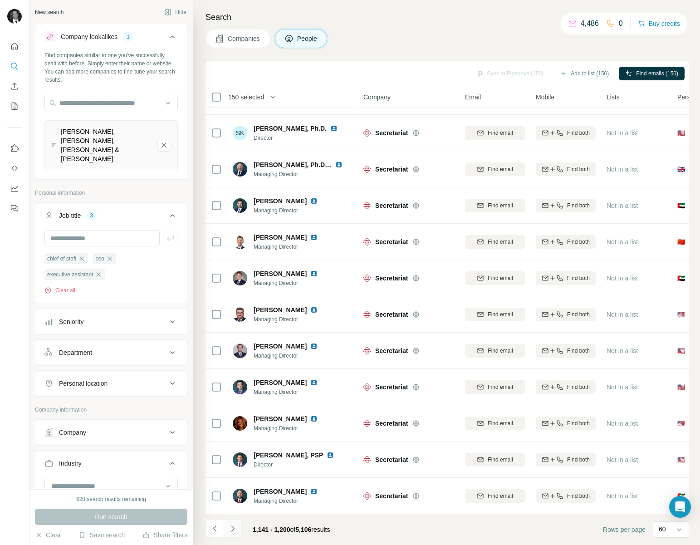
click at [235, 529] on icon "Navigate to next page" at bounding box center [232, 528] width 9 height 9
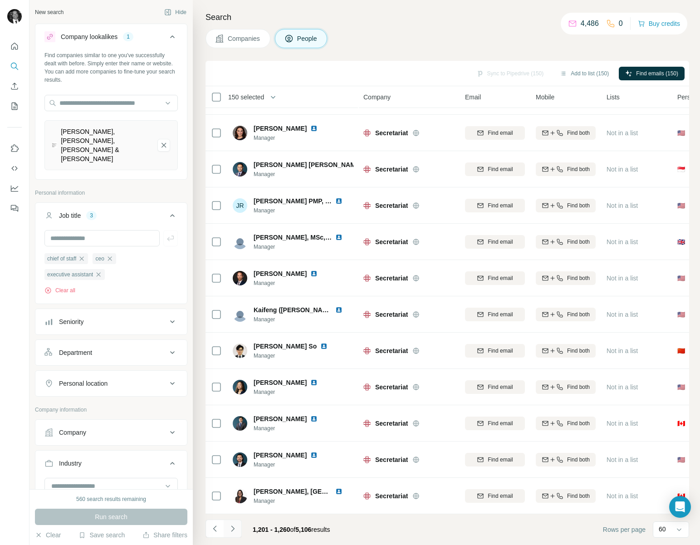
click at [235, 528] on icon "Navigate to next page" at bounding box center [232, 528] width 9 height 9
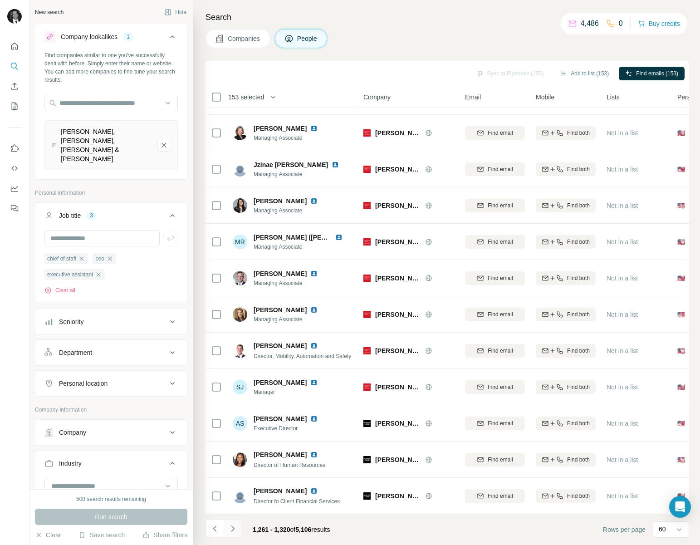
click at [234, 529] on icon "Navigate to next page" at bounding box center [232, 528] width 9 height 9
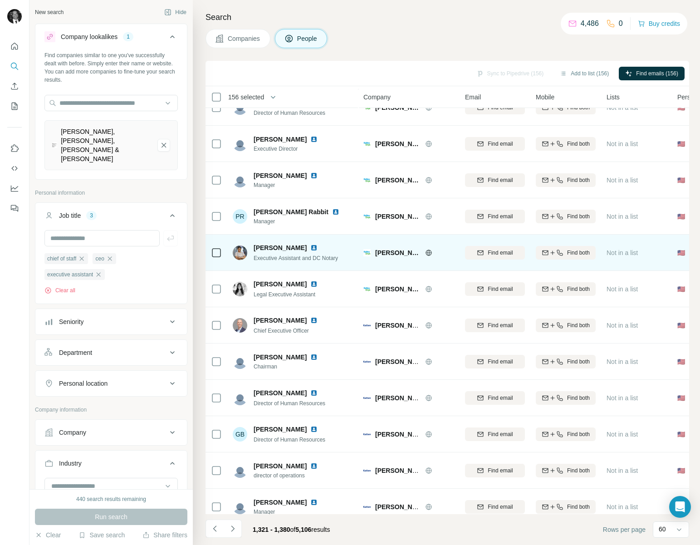
scroll to position [673, 0]
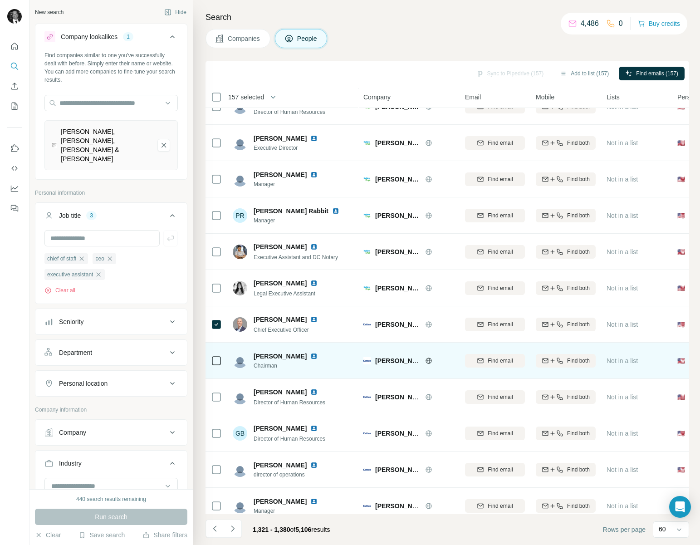
click at [221, 361] on icon at bounding box center [216, 360] width 11 height 11
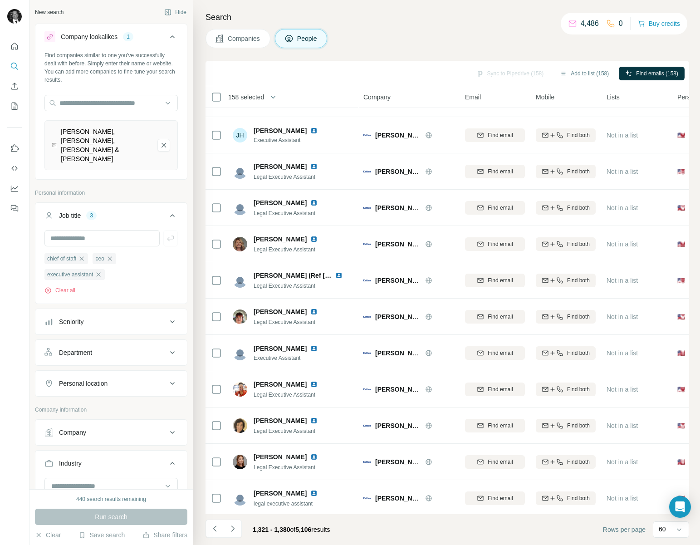
scroll to position [1772, 0]
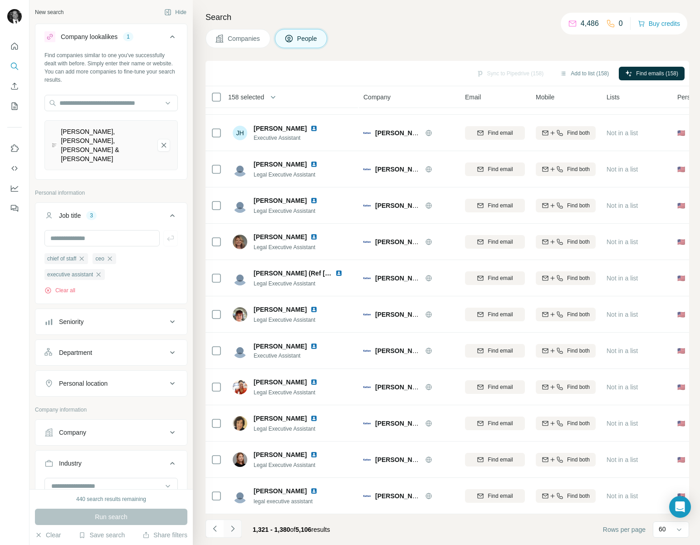
click at [231, 530] on icon "Navigate to next page" at bounding box center [232, 528] width 9 height 9
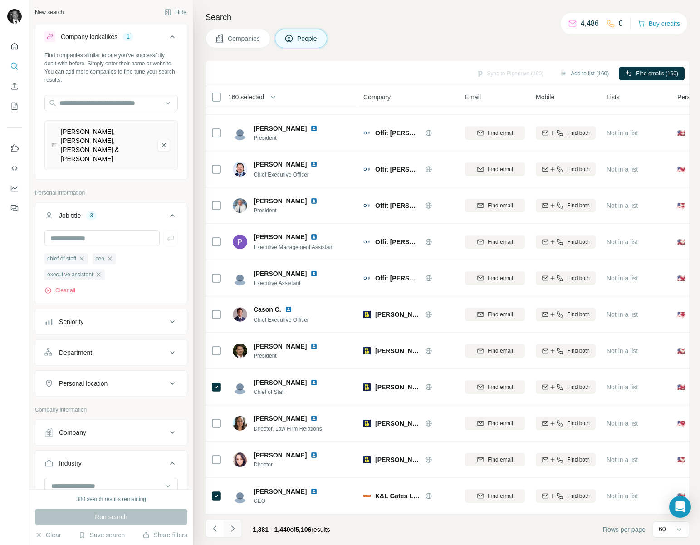
click at [233, 527] on icon "Navigate to next page" at bounding box center [232, 528] width 9 height 9
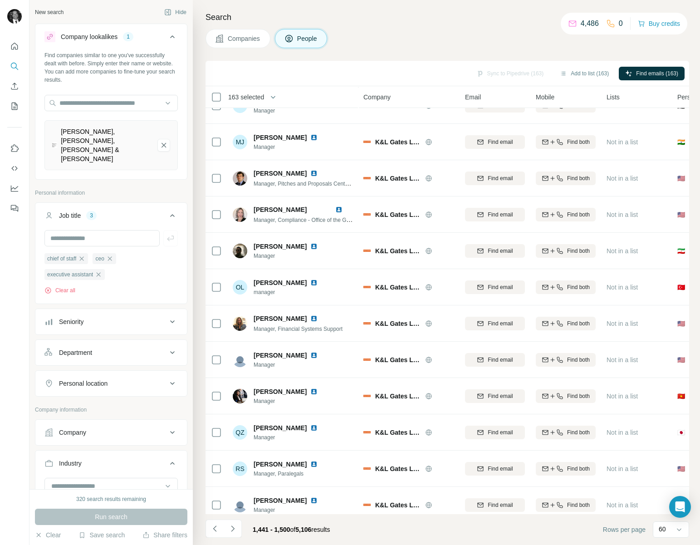
scroll to position [1736, 0]
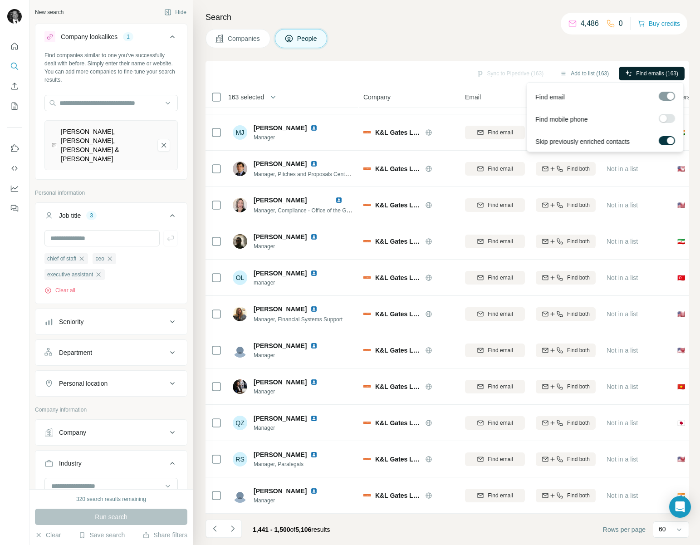
click at [641, 74] on span "Find emails (163)" at bounding box center [657, 73] width 42 height 8
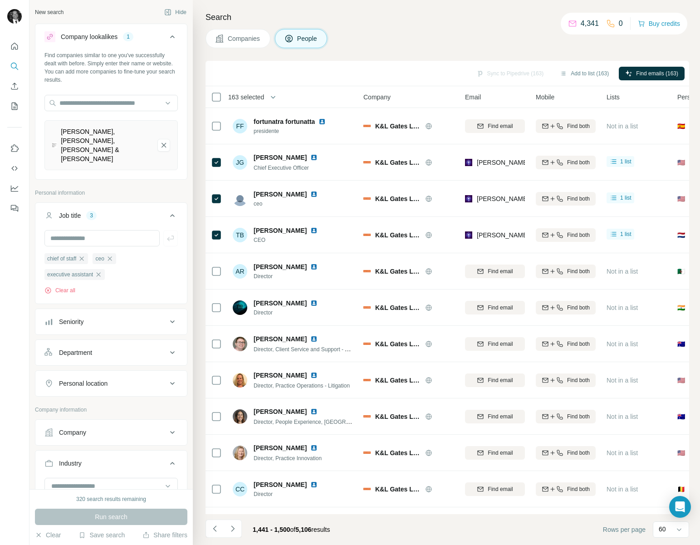
scroll to position [1736, 0]
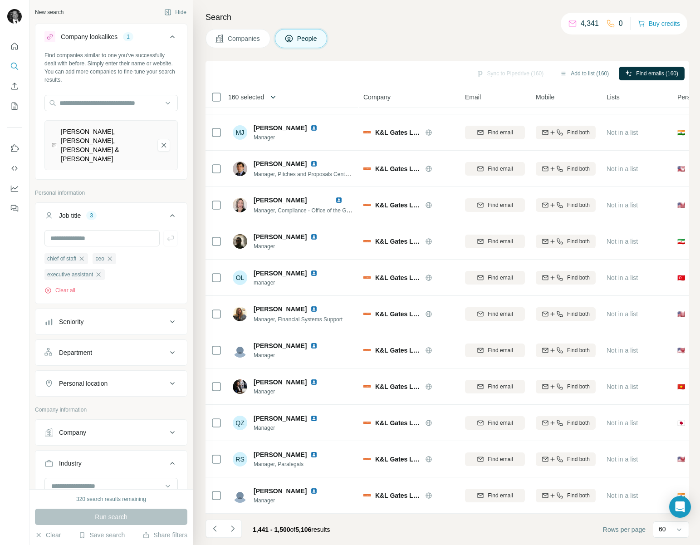
click at [274, 96] on icon "button" at bounding box center [273, 97] width 5 height 3
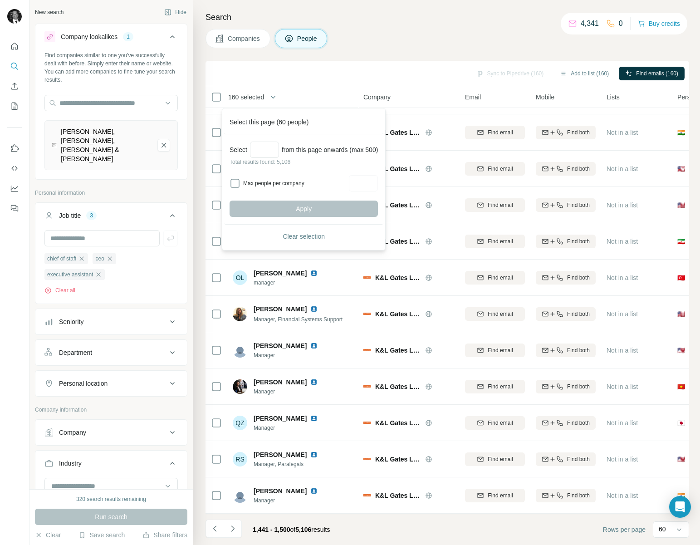
click at [292, 78] on div "Sync to Pipedrive (160) Add to list (160) Find emails (160)" at bounding box center [447, 73] width 475 height 16
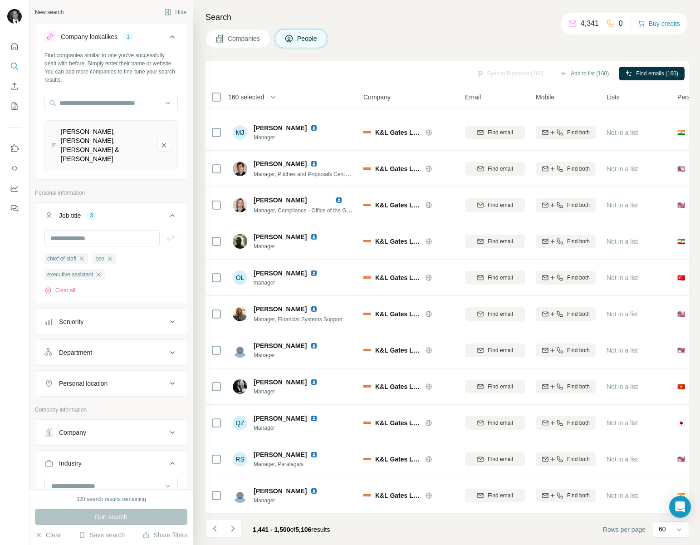
click at [519, 69] on div "Sync to Pipedrive (160) Add to list (160) Find emails (160)" at bounding box center [447, 73] width 475 height 16
click at [579, 72] on button "Add to list (160)" at bounding box center [584, 74] width 62 height 14
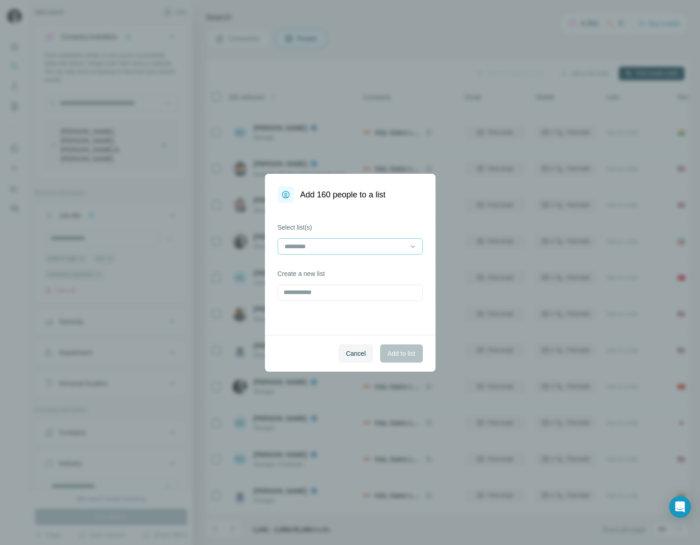
click at [375, 252] on div at bounding box center [345, 246] width 122 height 15
click at [370, 209] on div "Select list(s) Create a new list" at bounding box center [350, 269] width 171 height 132
click at [353, 292] on input "text" at bounding box center [350, 292] width 145 height 16
type input "**********"
click at [391, 349] on span "Add to list" at bounding box center [401, 353] width 28 height 9
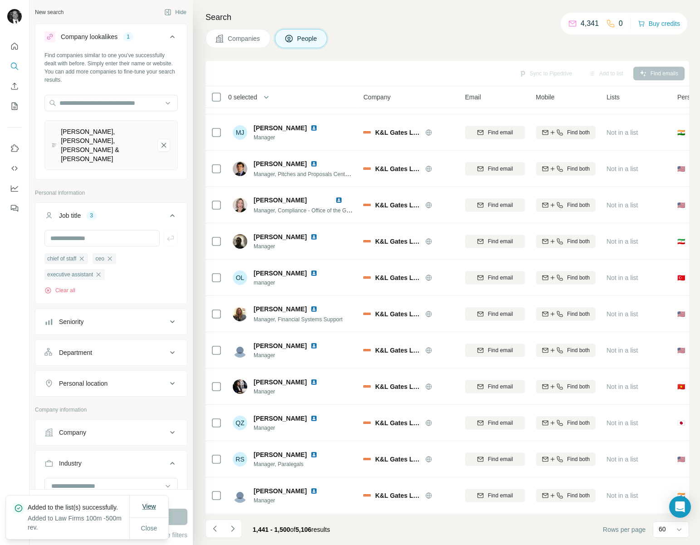
click at [142, 503] on span "View" at bounding box center [149, 506] width 14 height 7
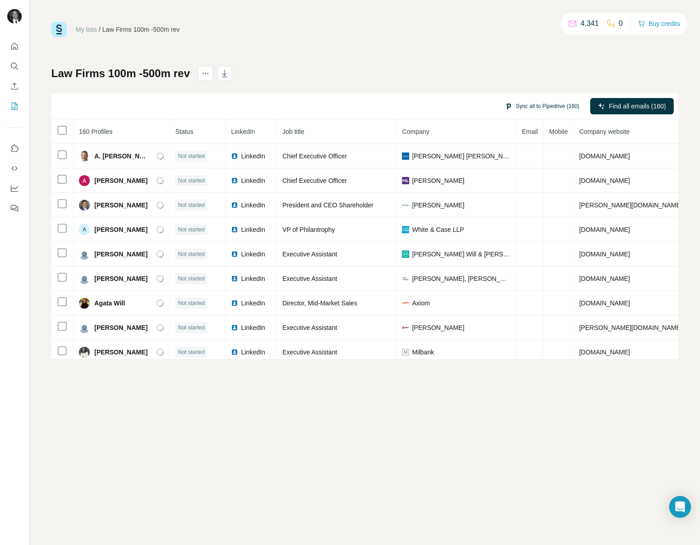
click at [529, 106] on button "Sync all to Pipedrive (160)" at bounding box center [542, 106] width 87 height 14
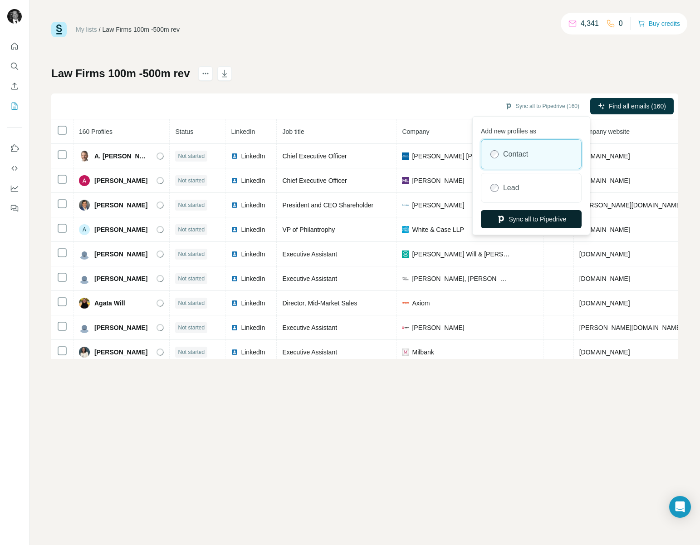
click at [511, 215] on button "Sync all to Pipedrive" at bounding box center [531, 219] width 101 height 18
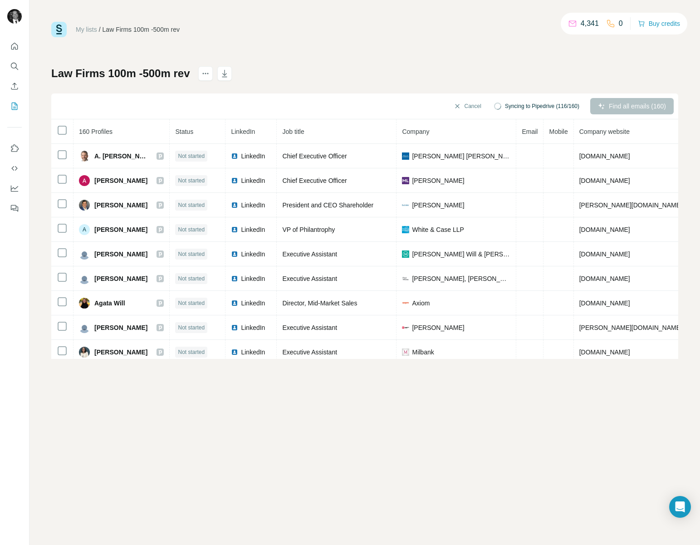
click at [624, 103] on div "Find all emails (160)" at bounding box center [631, 106] width 83 height 16
click at [458, 108] on button "Cancel" at bounding box center [467, 106] width 40 height 16
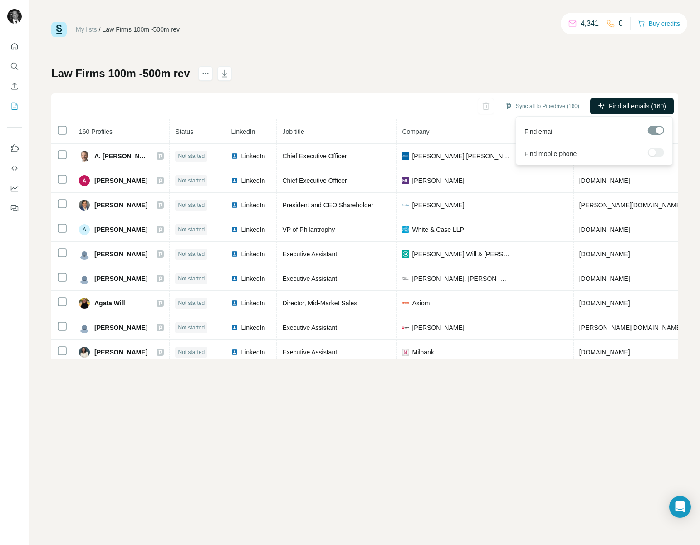
click at [618, 102] on span "Find all emails (160)" at bounding box center [637, 106] width 57 height 9
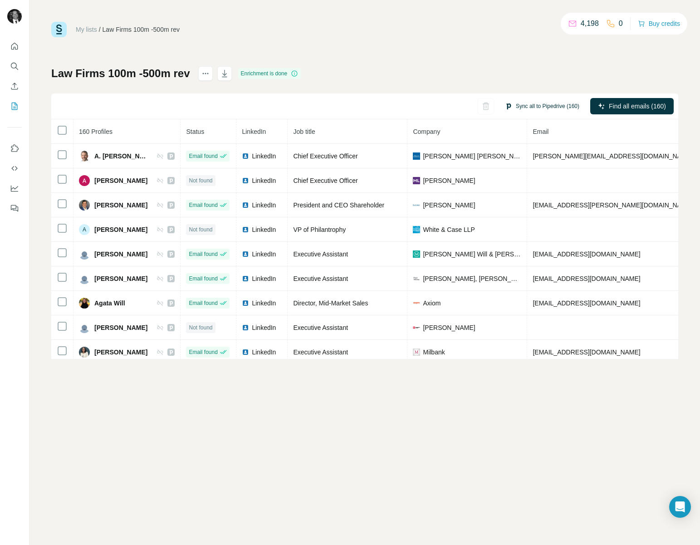
click at [539, 103] on button "Sync all to Pipedrive (160)" at bounding box center [542, 106] width 87 height 14
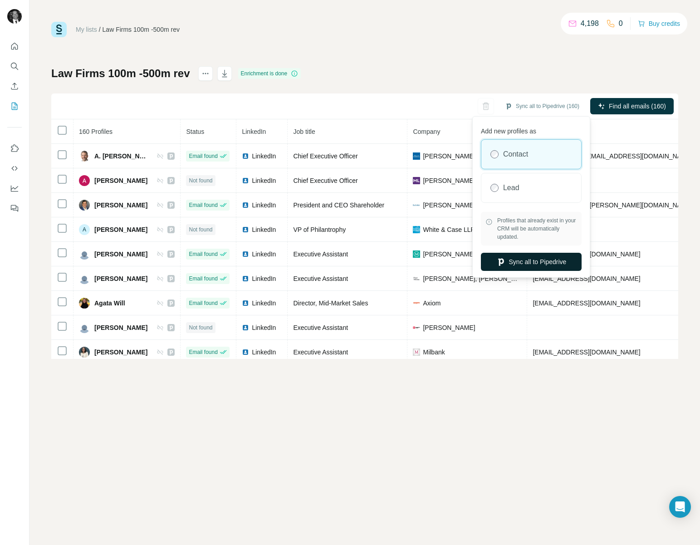
click at [525, 257] on button "Sync all to Pipedrive" at bounding box center [531, 262] width 101 height 18
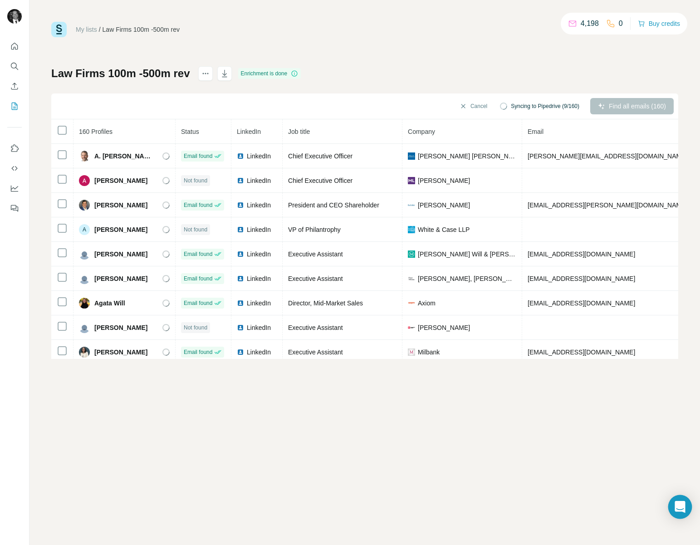
click at [682, 505] on icon "Open Intercom Messenger" at bounding box center [680, 507] width 10 height 12
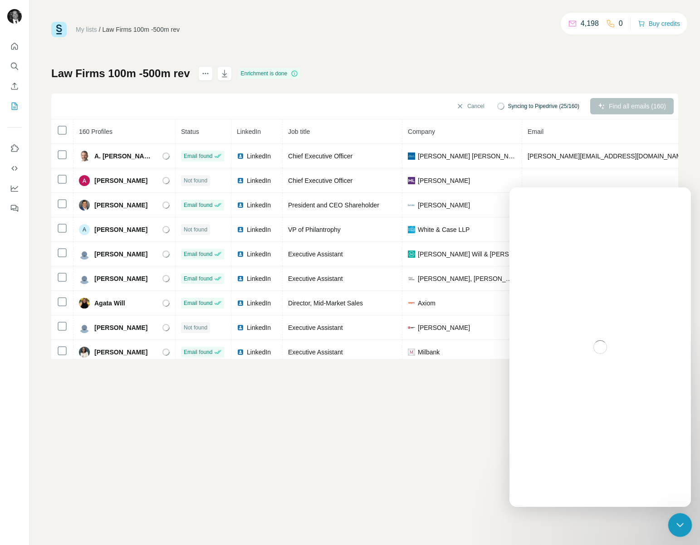
click at [673, 524] on icon "Close Intercom Messenger" at bounding box center [678, 523] width 11 height 11
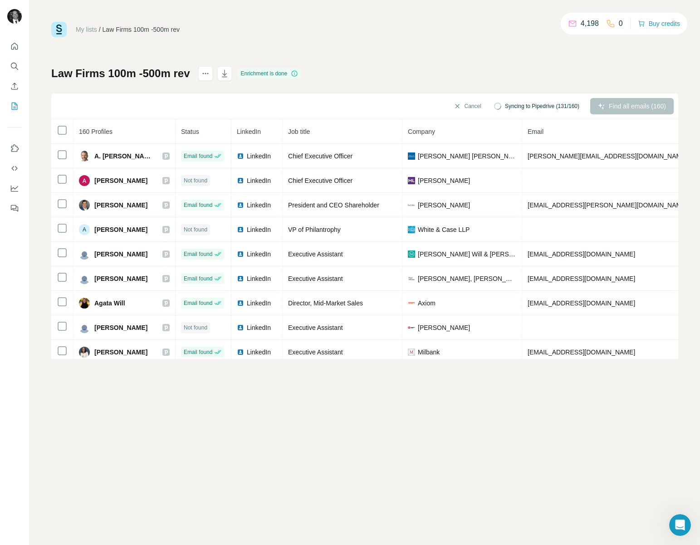
click at [314, 68] on div "Law Firms 100m -500m rev Enrichment is done Cancel Syncing to Pipedrive (131/16…" at bounding box center [364, 212] width 627 height 293
click at [295, 73] on icon at bounding box center [294, 73] width 0 height 3
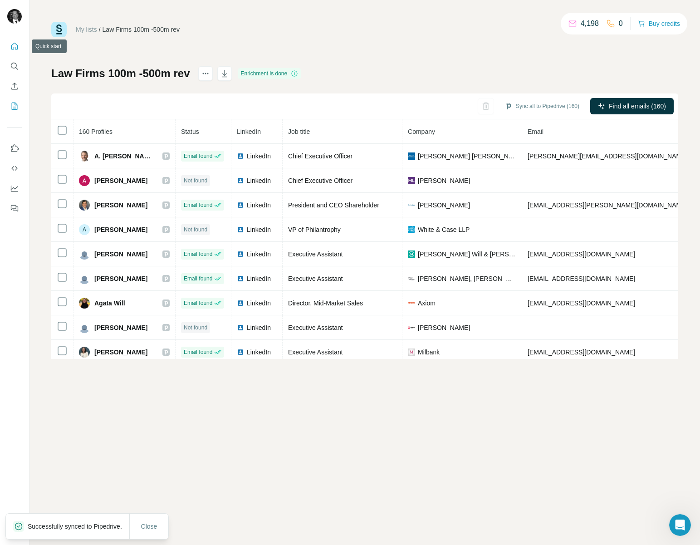
click at [17, 44] on icon "Quick start" at bounding box center [14, 46] width 9 height 9
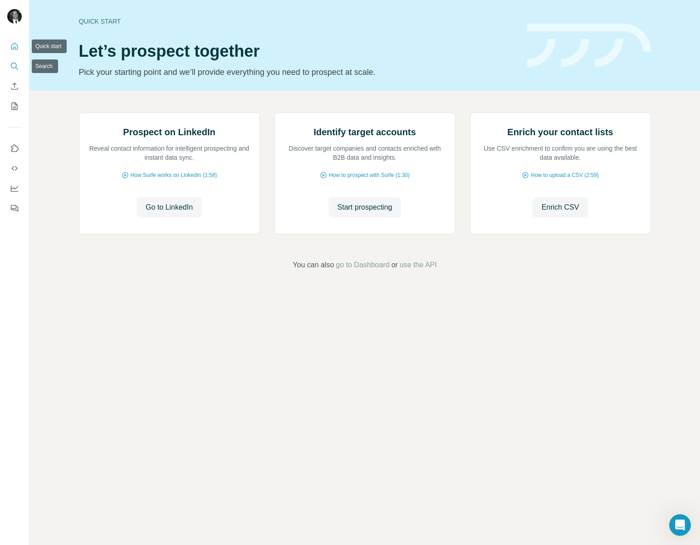
click at [13, 64] on icon "Search" at bounding box center [14, 66] width 9 height 9
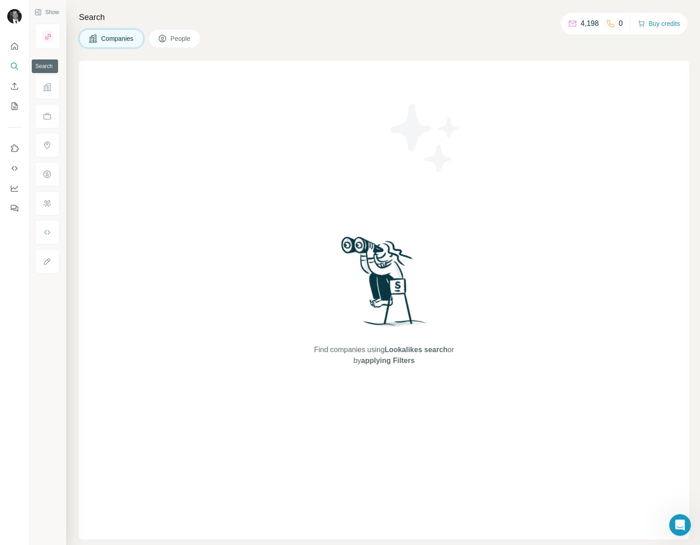
click at [16, 63] on icon "Search" at bounding box center [14, 66] width 9 height 9
click at [13, 103] on icon "My lists" at bounding box center [14, 106] width 9 height 9
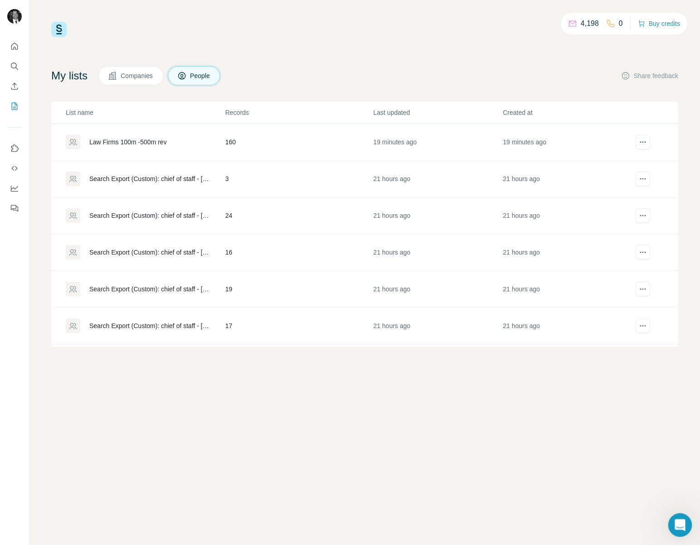
click at [676, 522] on icon "Open Intercom Messenger" at bounding box center [678, 523] width 15 height 15
click at [669, 504] on body "4,198 0 Buy credits My lists Companies People Share feedback List name Records …" at bounding box center [350, 272] width 700 height 545
click at [680, 508] on icon "Open Intercom Messenger" at bounding box center [680, 507] width 10 height 12
click at [18, 49] on icon "Quick start" at bounding box center [14, 46] width 9 height 9
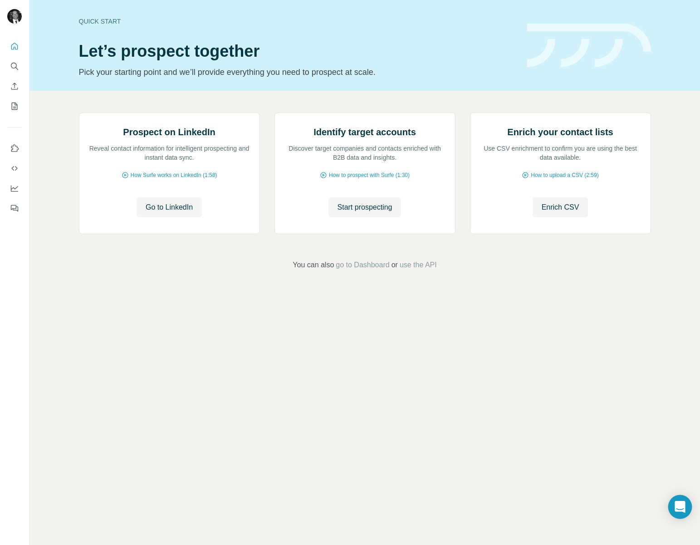
click at [683, 509] on icon "Open Intercom Messenger" at bounding box center [680, 507] width 12 height 12
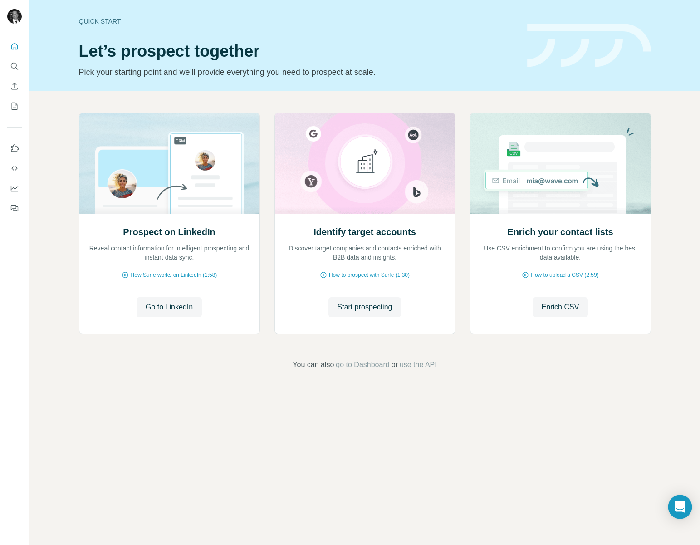
click at [677, 507] on icon "Open Intercom Messenger" at bounding box center [680, 507] width 10 height 12
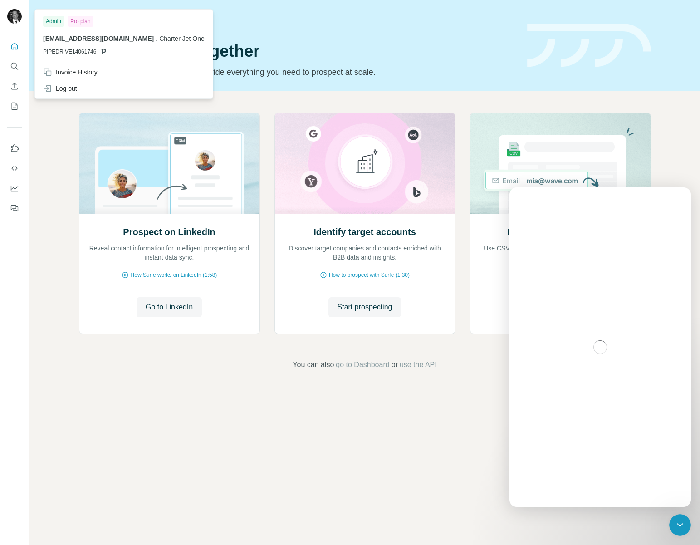
click at [14, 19] on img at bounding box center [14, 16] width 15 height 15
click at [51, 84] on icon at bounding box center [47, 88] width 9 height 9
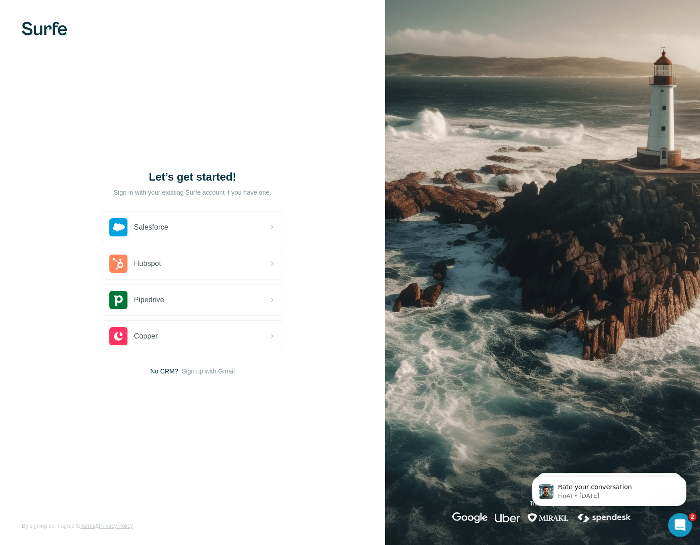
click at [676, 525] on icon "Open Intercom Messenger" at bounding box center [678, 523] width 15 height 15
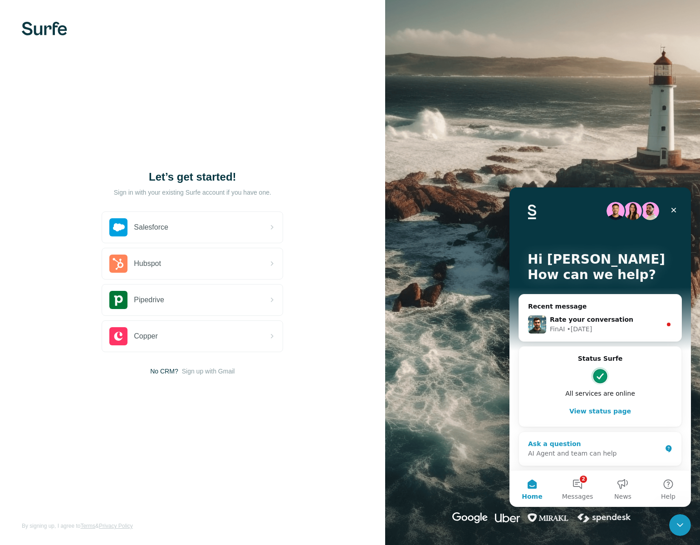
click at [578, 453] on div "AI Agent and team can help" at bounding box center [594, 454] width 133 height 10
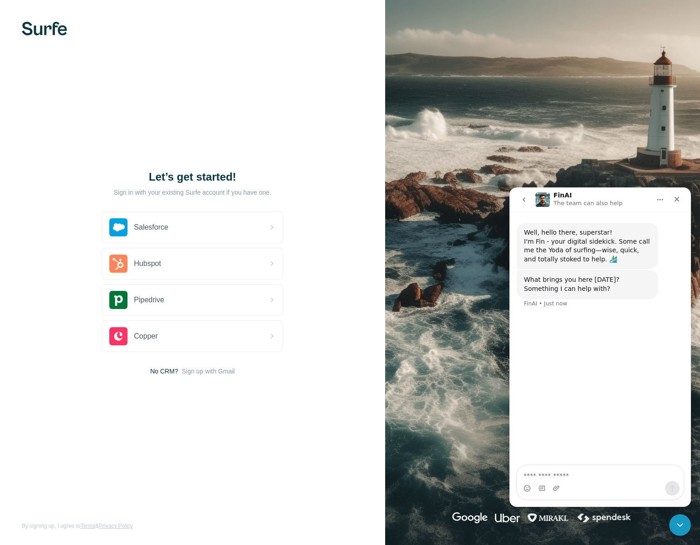
click at [568, 476] on textarea "Ask a question…" at bounding box center [600, 472] width 166 height 15
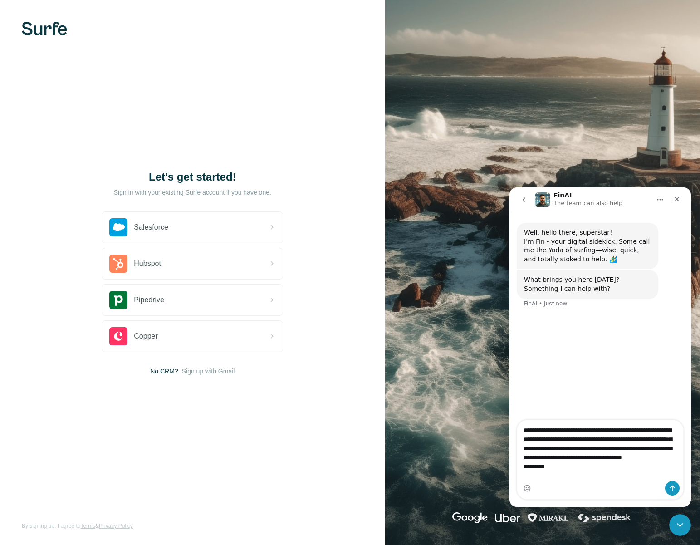
type textarea "**********"
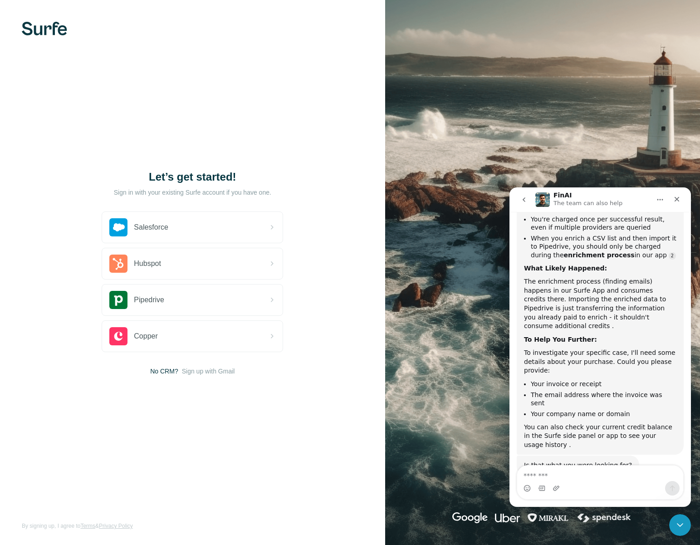
scroll to position [261, 0]
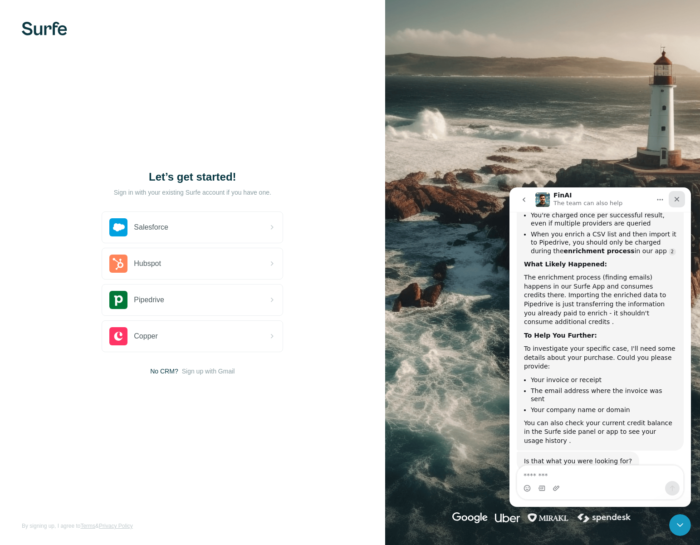
click at [680, 199] on icon "Close" at bounding box center [676, 199] width 7 height 7
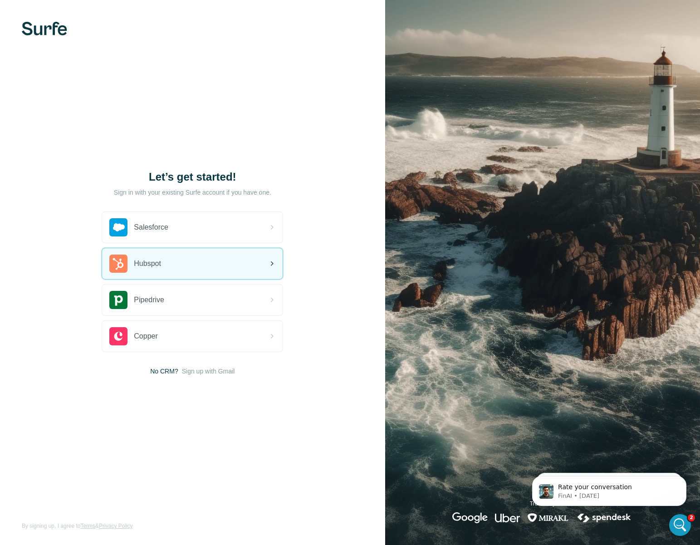
scroll to position [0, 0]
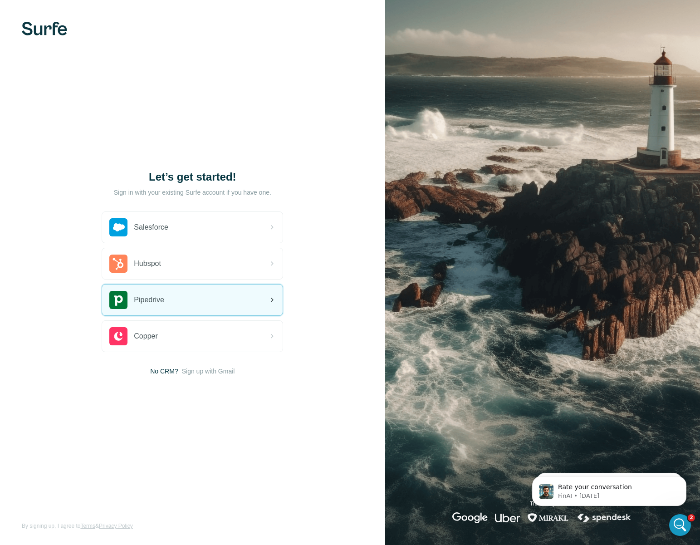
click at [116, 302] on img at bounding box center [118, 300] width 18 height 18
